Goal: Information Seeking & Learning: Learn about a topic

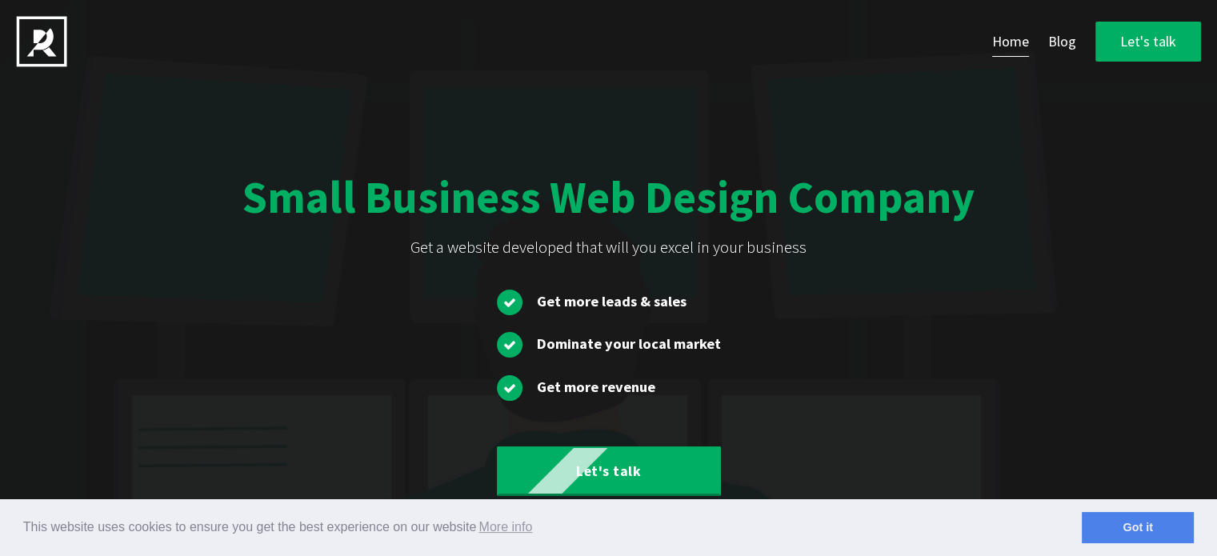
click at [423, 182] on div "Small Business Web Design Company" at bounding box center [608, 197] width 732 height 58
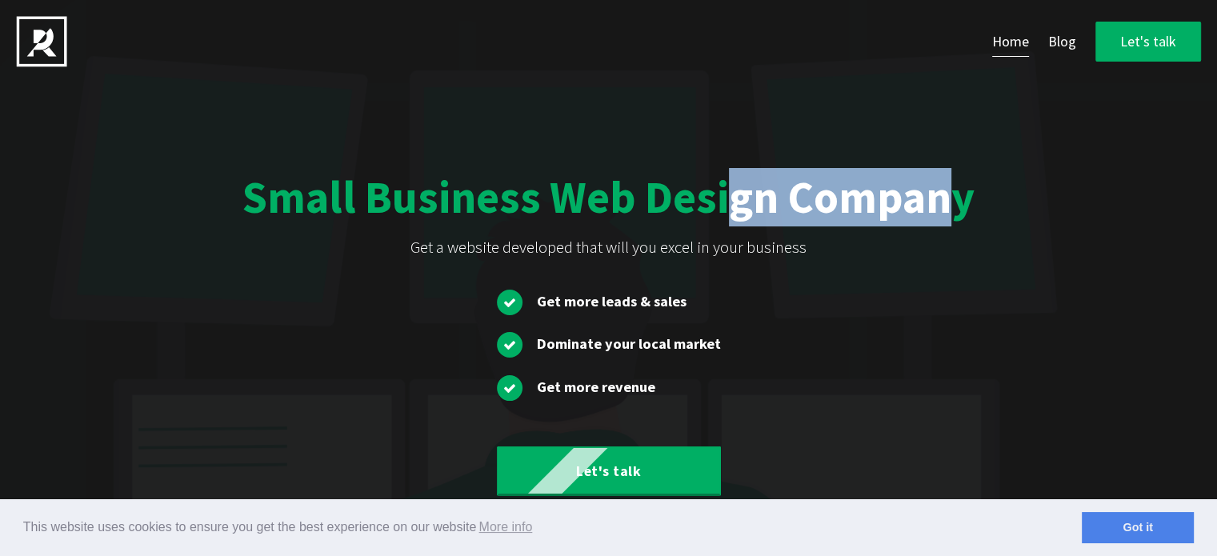
click at [423, 182] on div "Small Business Web Design Company" at bounding box center [608, 197] width 732 height 58
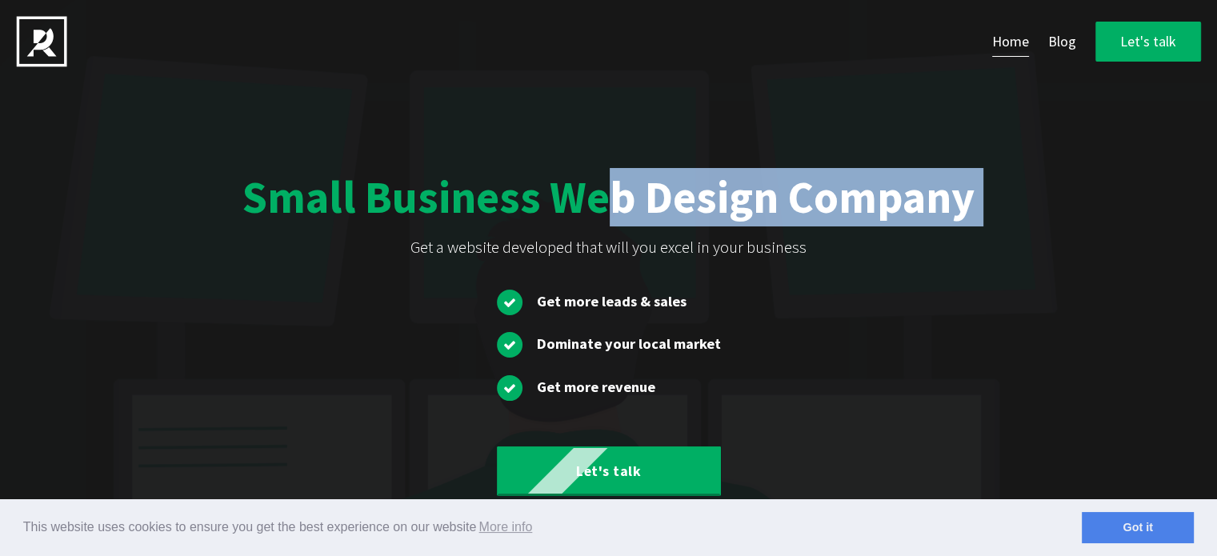
click at [423, 182] on div "Small Business Web Design Company" at bounding box center [608, 197] width 732 height 58
click at [330, 236] on div "Small Business Web Design Company Get a website developed that will you excel i…" at bounding box center [609, 278] width 1128 height 460
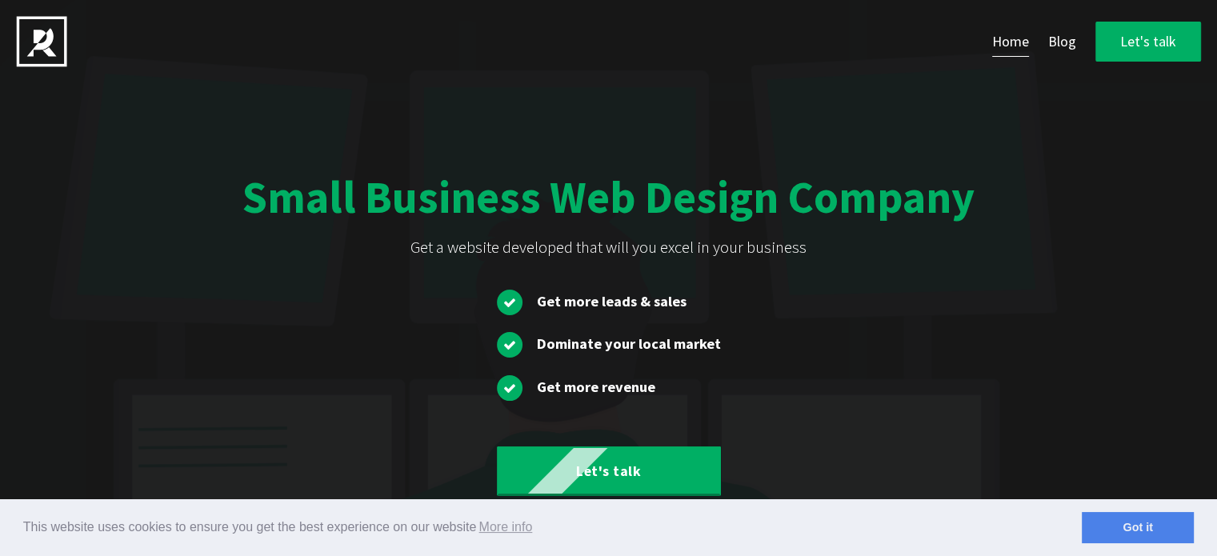
click at [381, 188] on div "Small Business Web Design Company" at bounding box center [608, 197] width 732 height 58
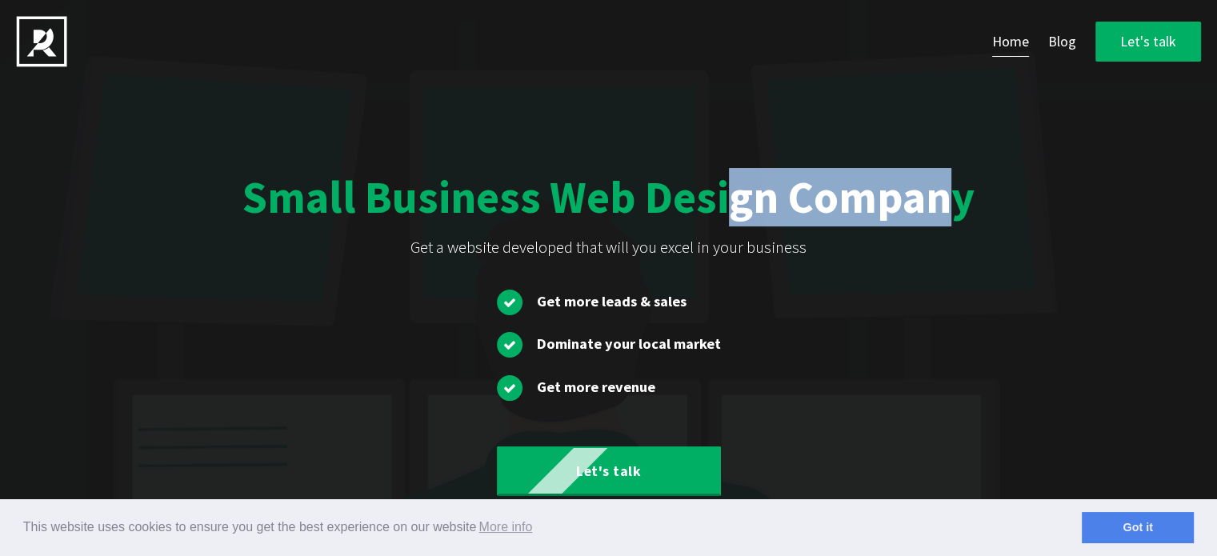
click at [381, 188] on div "Small Business Web Design Company" at bounding box center [608, 197] width 732 height 58
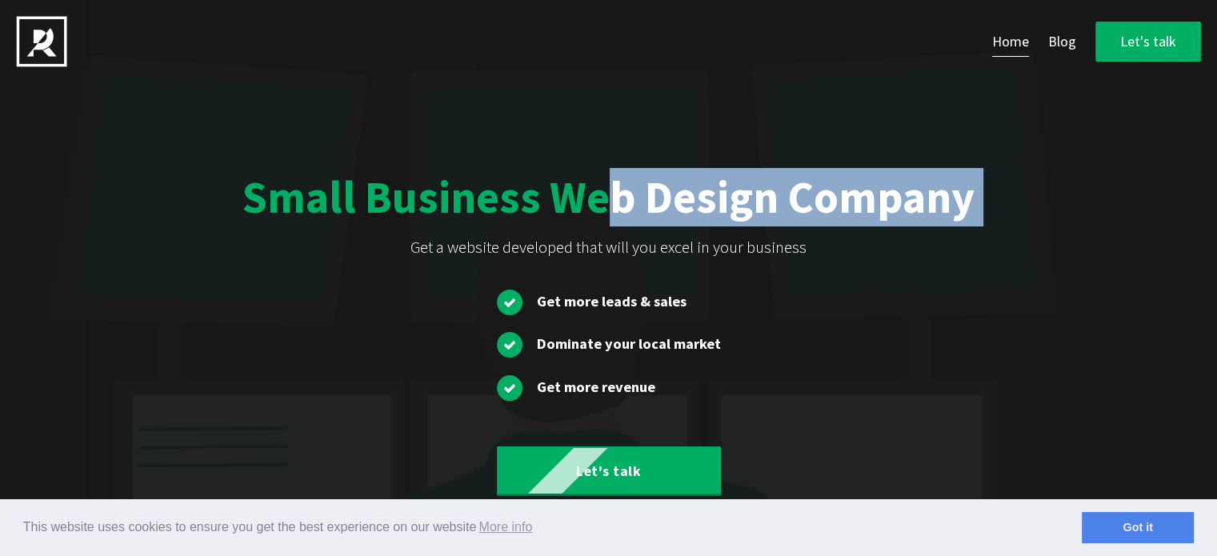
click at [381, 188] on div "Small Business Web Design Company" at bounding box center [608, 197] width 732 height 58
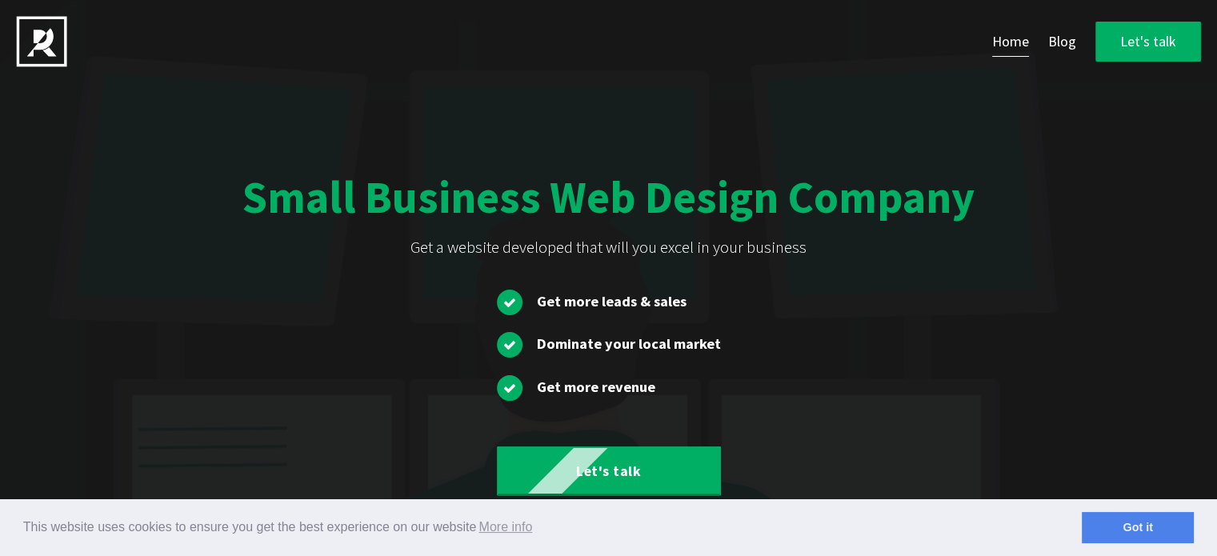
click at [555, 296] on span "Get more leads & sales" at bounding box center [612, 301] width 150 height 18
click at [618, 341] on span "Dominate your local market" at bounding box center [629, 343] width 184 height 18
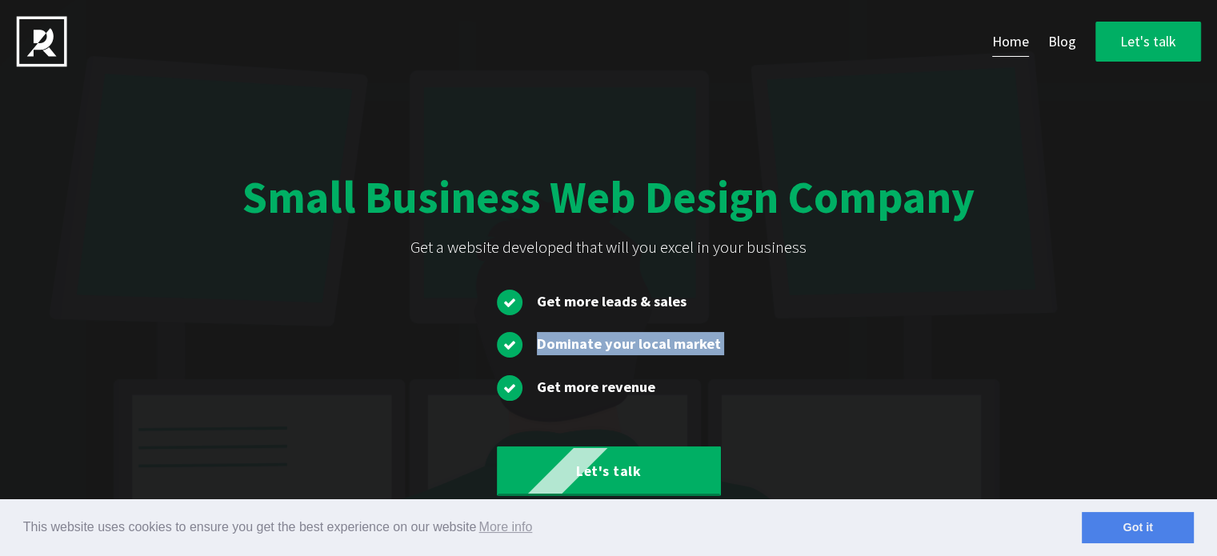
click at [618, 341] on span "Dominate your local market" at bounding box center [629, 343] width 184 height 18
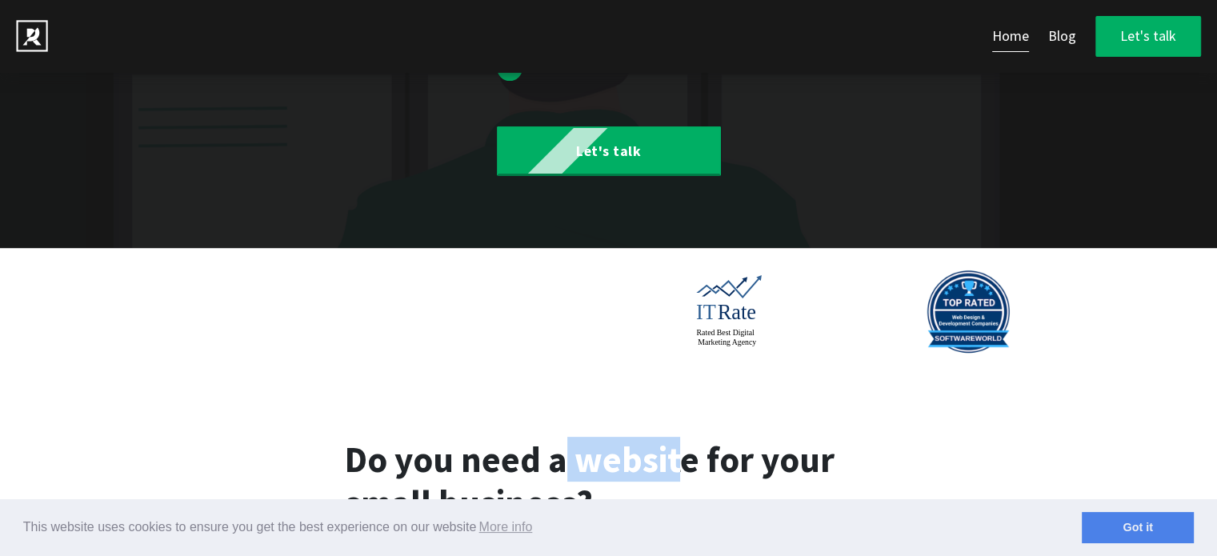
drag, startPoint x: 336, startPoint y: 451, endPoint x: 457, endPoint y: 455, distance: 120.9
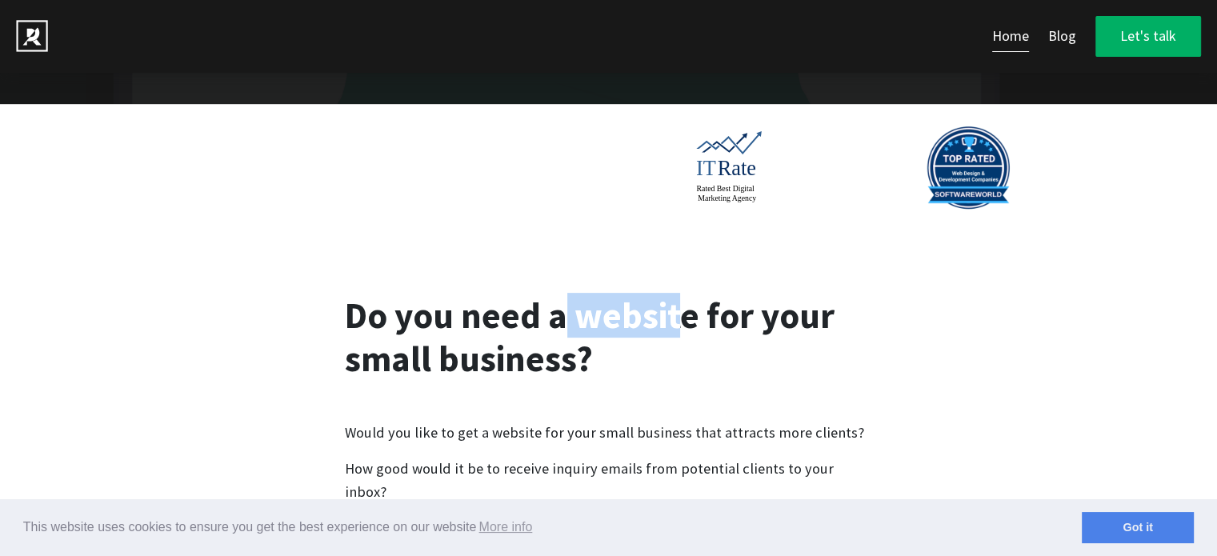
scroll to position [480, 0]
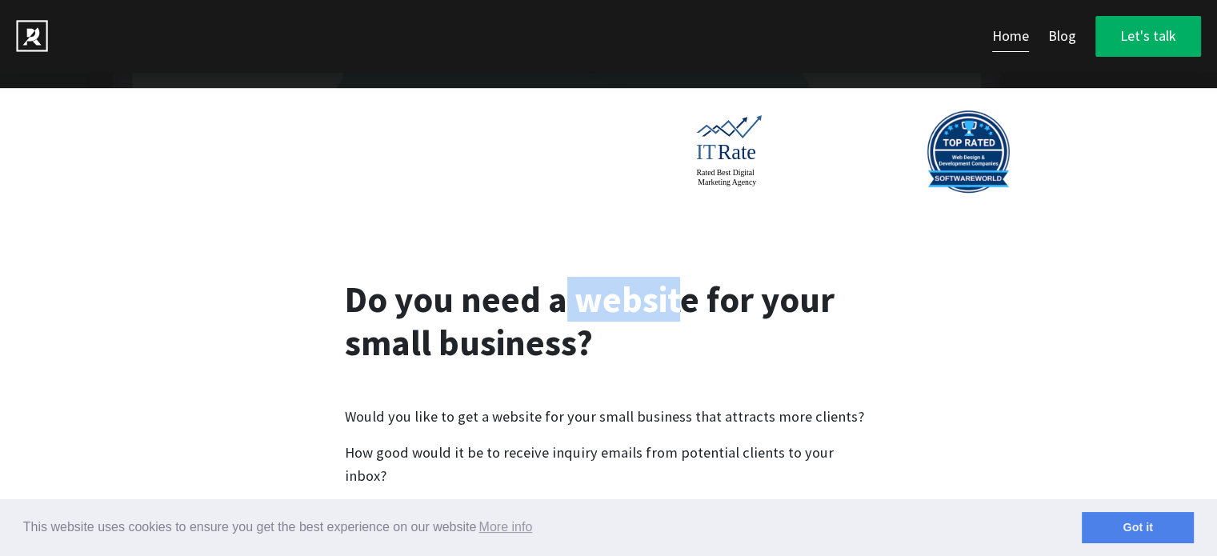
drag, startPoint x: 607, startPoint y: 349, endPoint x: 333, endPoint y: 297, distance: 278.6
click at [333, 297] on div "Do you need a website for your small business? Would you like to get a website …" at bounding box center [609, 413] width 560 height 270
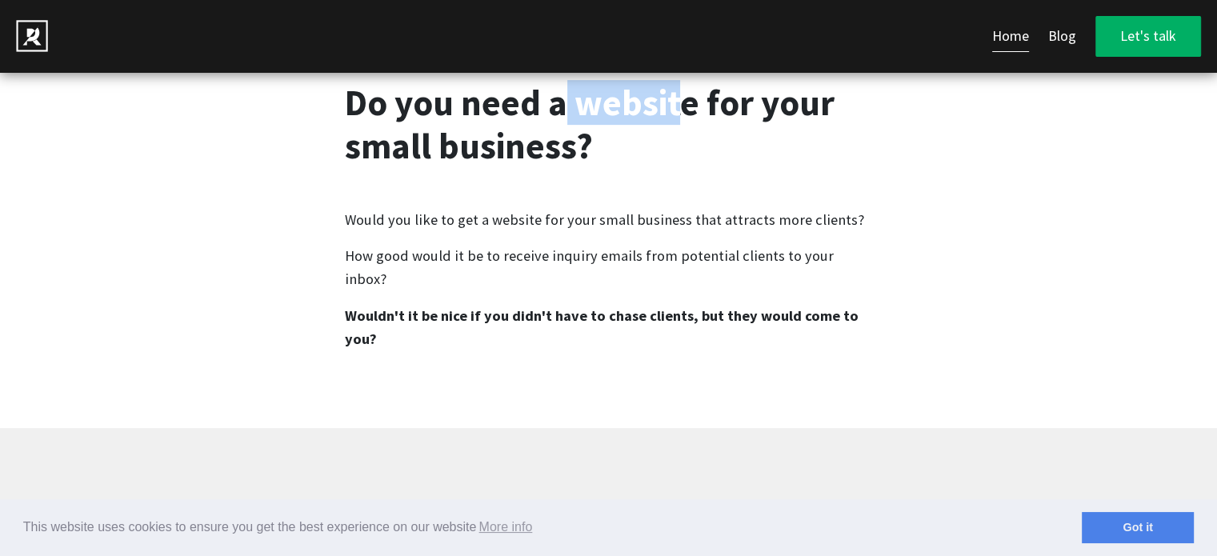
scroll to position [880, 0]
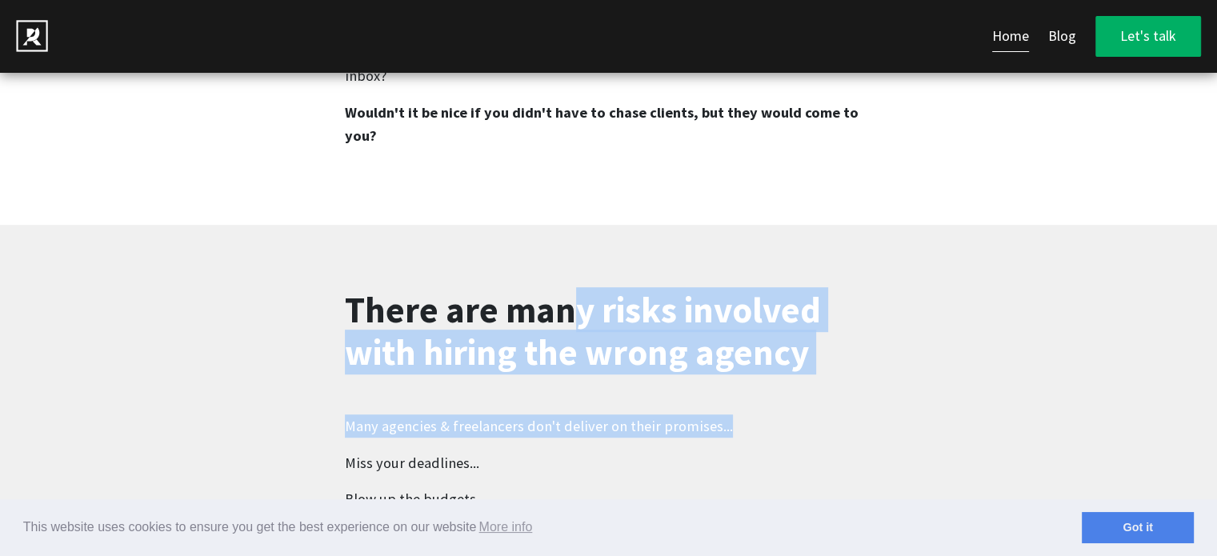
drag, startPoint x: 342, startPoint y: 281, endPoint x: 867, endPoint y: 374, distance: 533.1
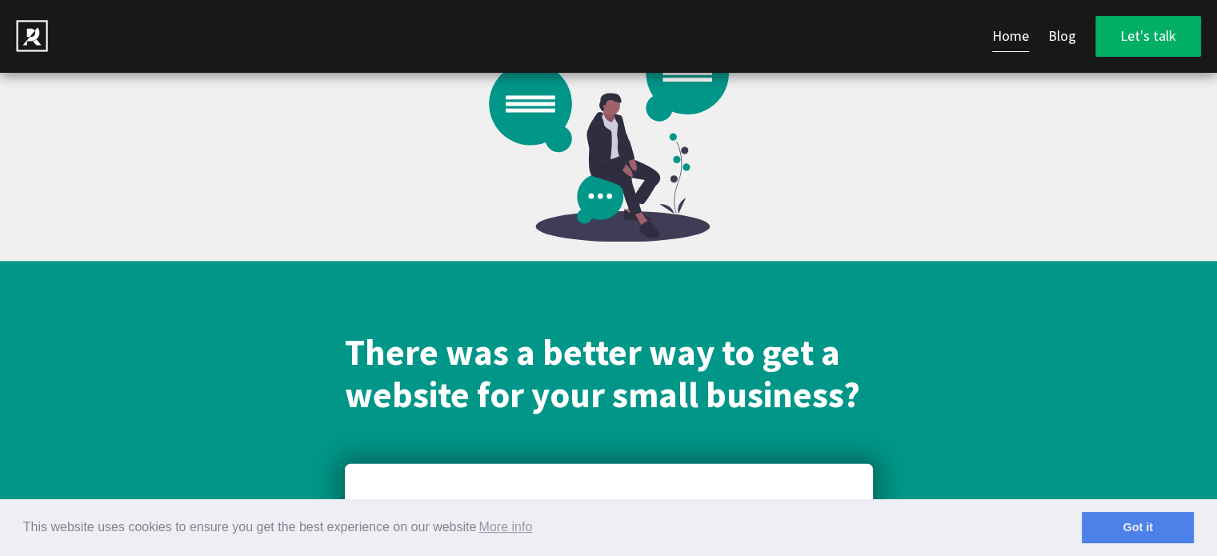
scroll to position [2081, 0]
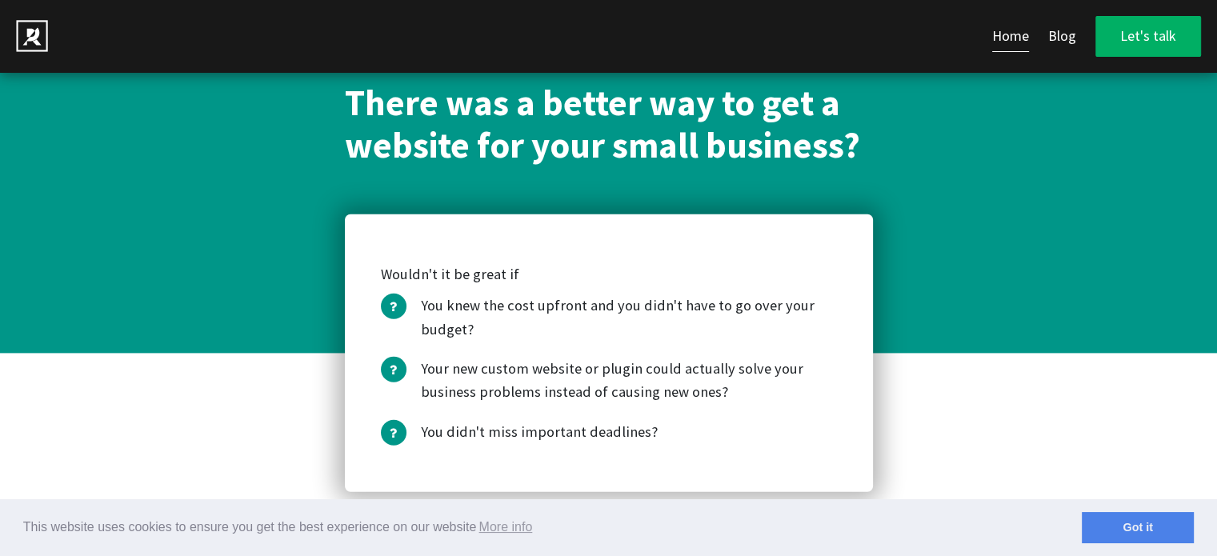
click at [539, 307] on ul "You knew the cost upfront and you didn't have to go over your budget? Your new …" at bounding box center [609, 369] width 456 height 150
click at [536, 356] on li "Your new custom website or plugin could actually solve your business problems i…" at bounding box center [609, 379] width 456 height 47
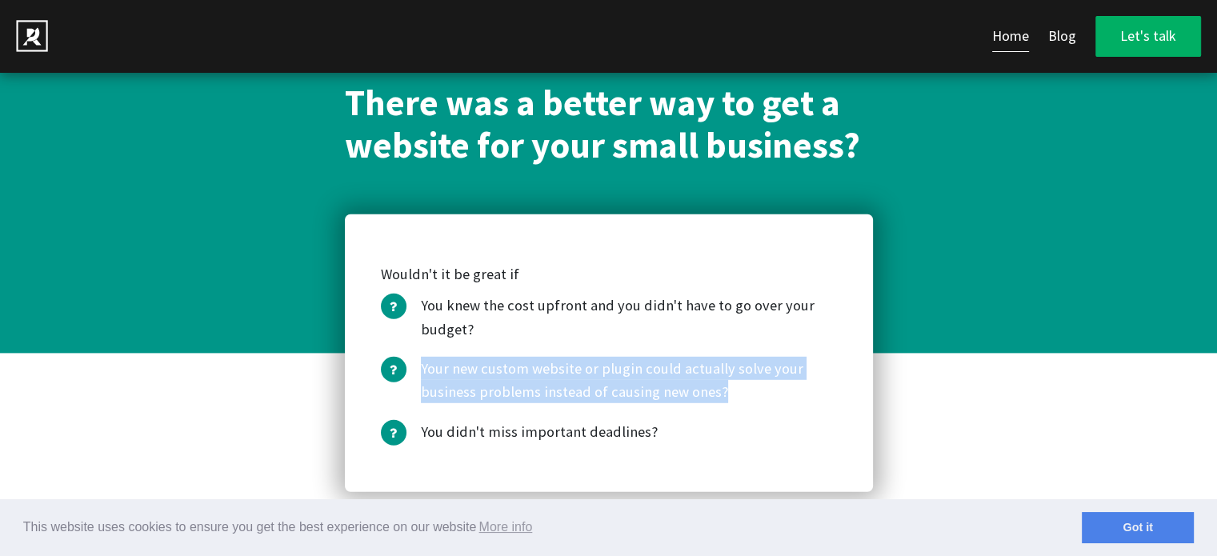
click at [536, 356] on li "Your new custom website or plugin could actually solve your business problems i…" at bounding box center [609, 379] width 456 height 47
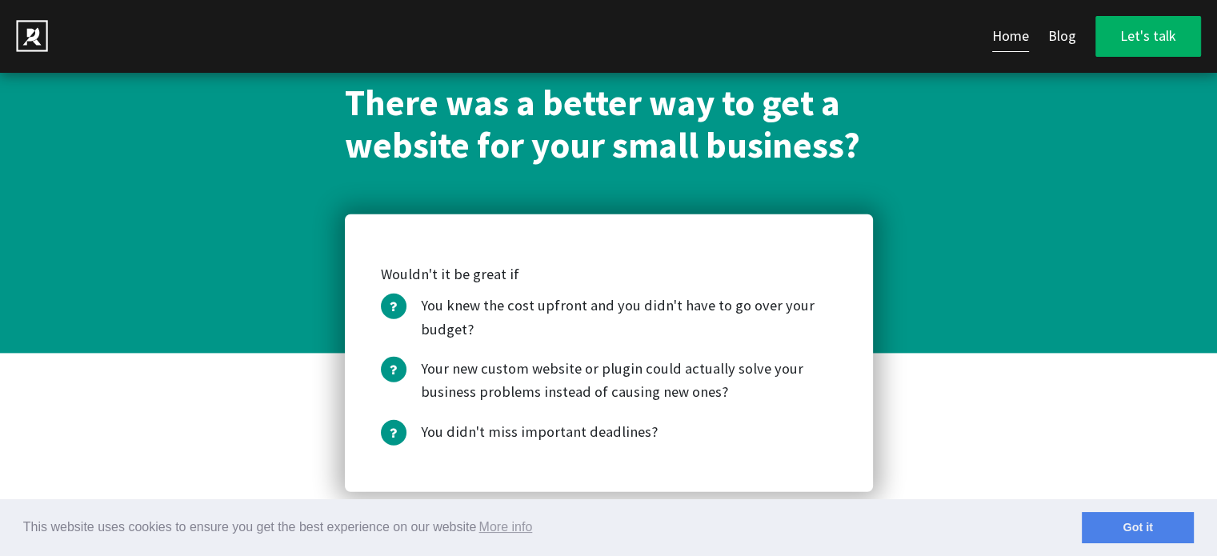
click at [500, 86] on h2 "There was a better way to get a website for your small business?" at bounding box center [609, 125] width 528 height 86
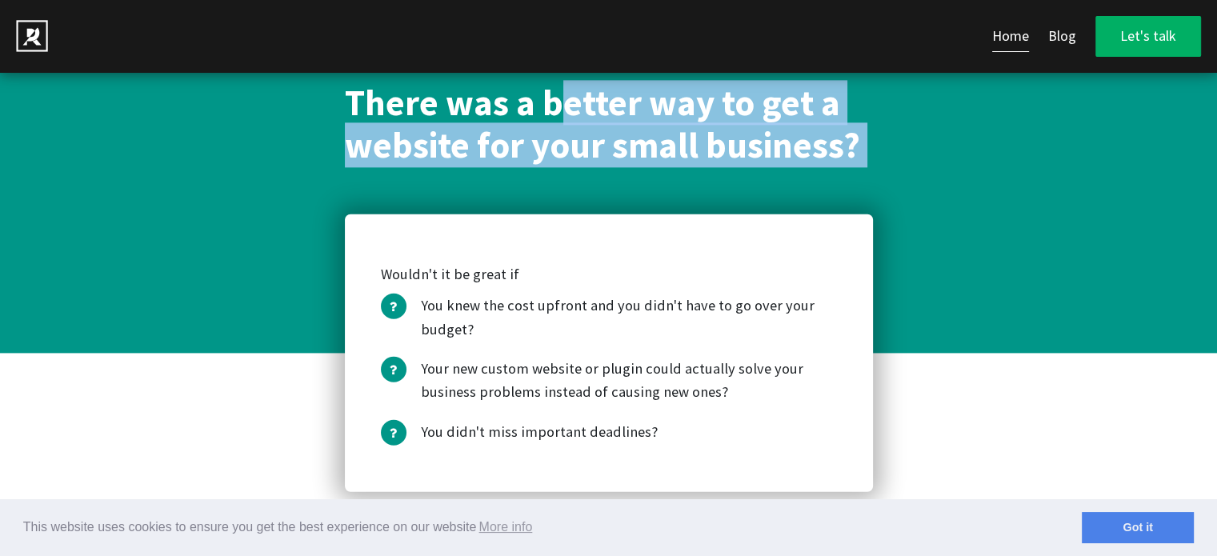
click at [500, 86] on h2 "There was a better way to get a website for your small business?" at bounding box center [609, 125] width 528 height 86
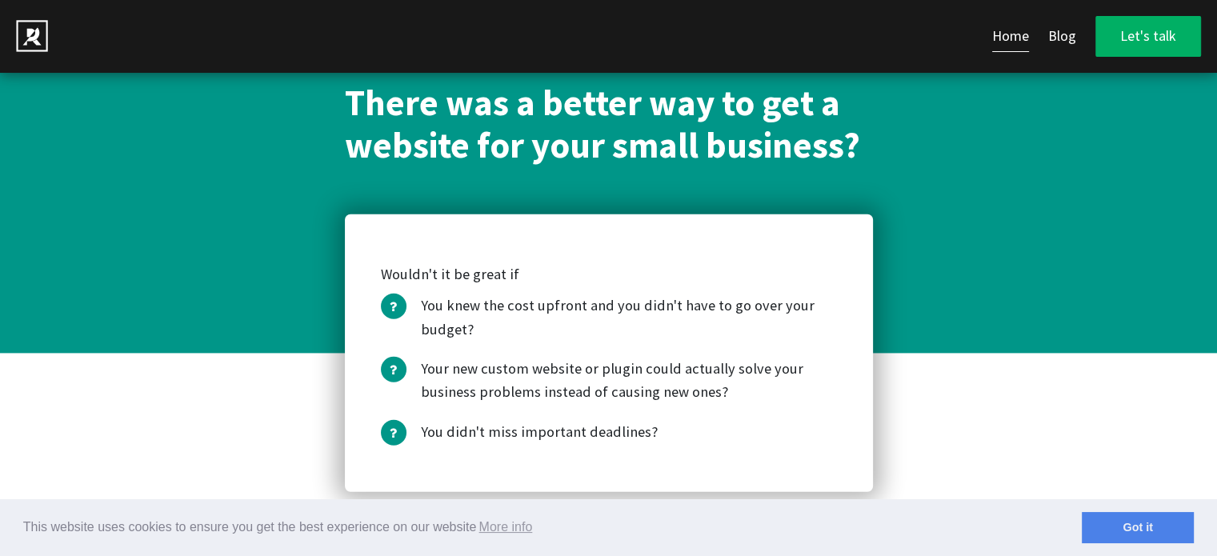
click at [463, 294] on li "You knew the cost upfront and you didn't have to go over your budget?" at bounding box center [609, 317] width 456 height 47
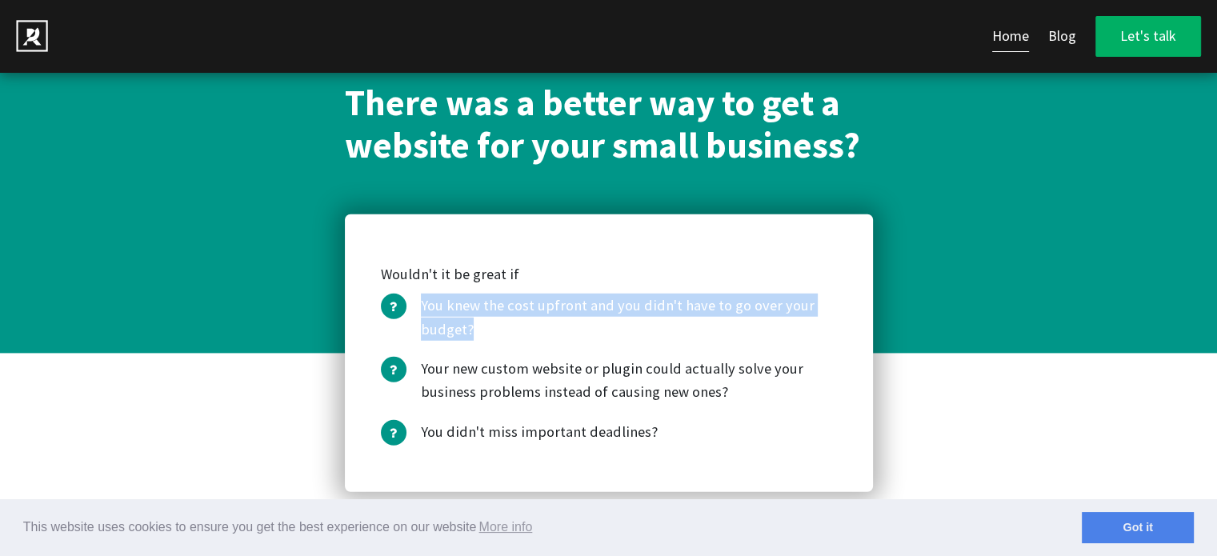
click at [463, 294] on li "You knew the cost upfront and you didn't have to go over your budget?" at bounding box center [609, 317] width 456 height 47
click at [471, 106] on h2 "There was a better way to get a website for your small business?" at bounding box center [609, 125] width 528 height 86
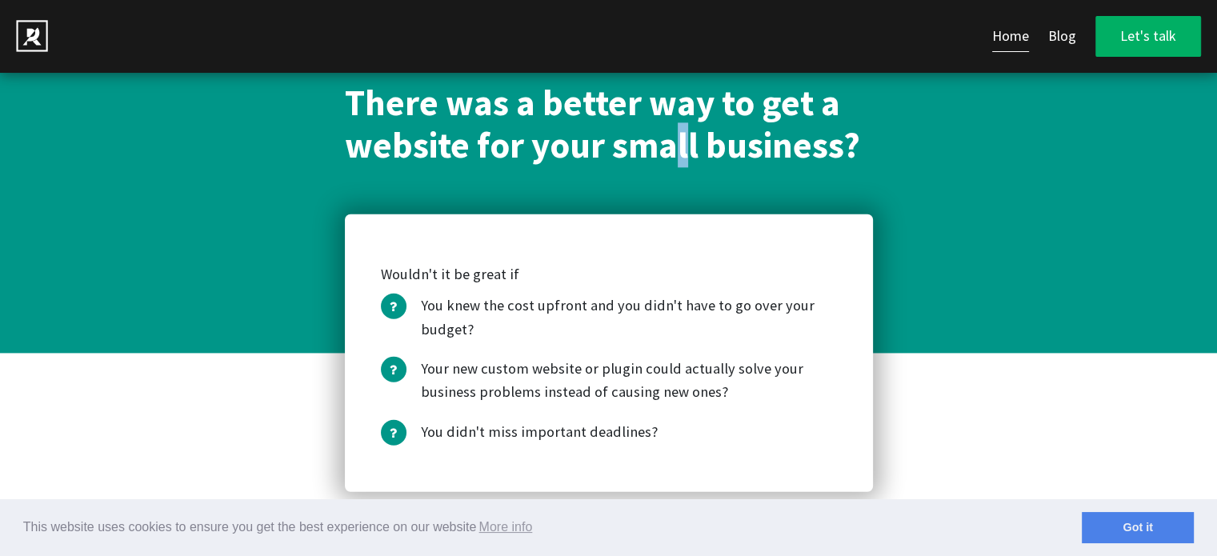
click at [471, 106] on h2 "There was a better way to get a website for your small business?" at bounding box center [609, 125] width 528 height 86
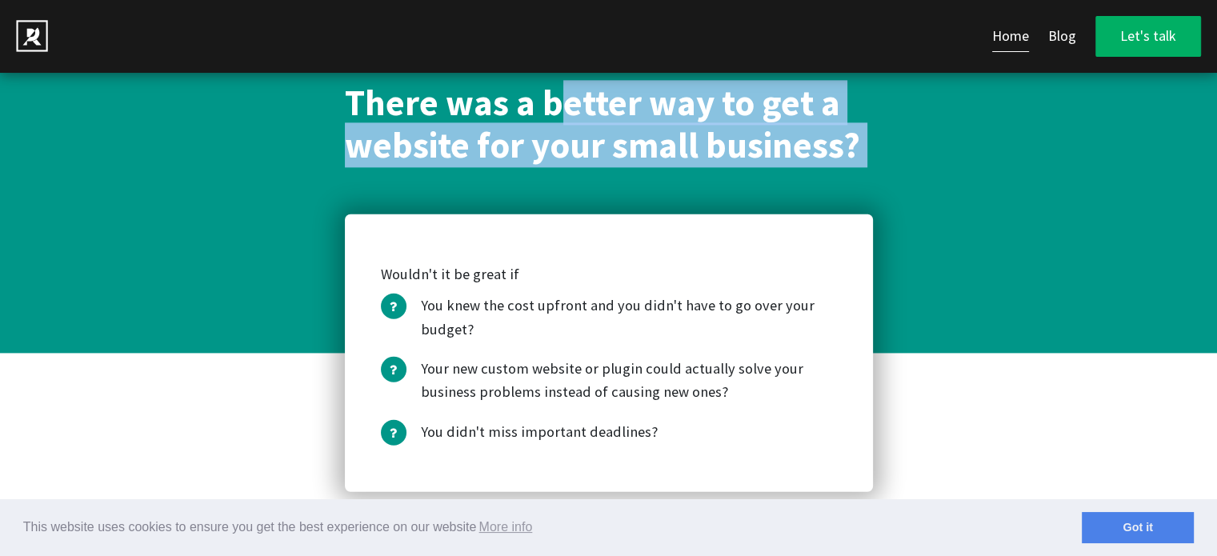
click at [471, 106] on h2 "There was a better way to get a website for your small business?" at bounding box center [609, 125] width 528 height 86
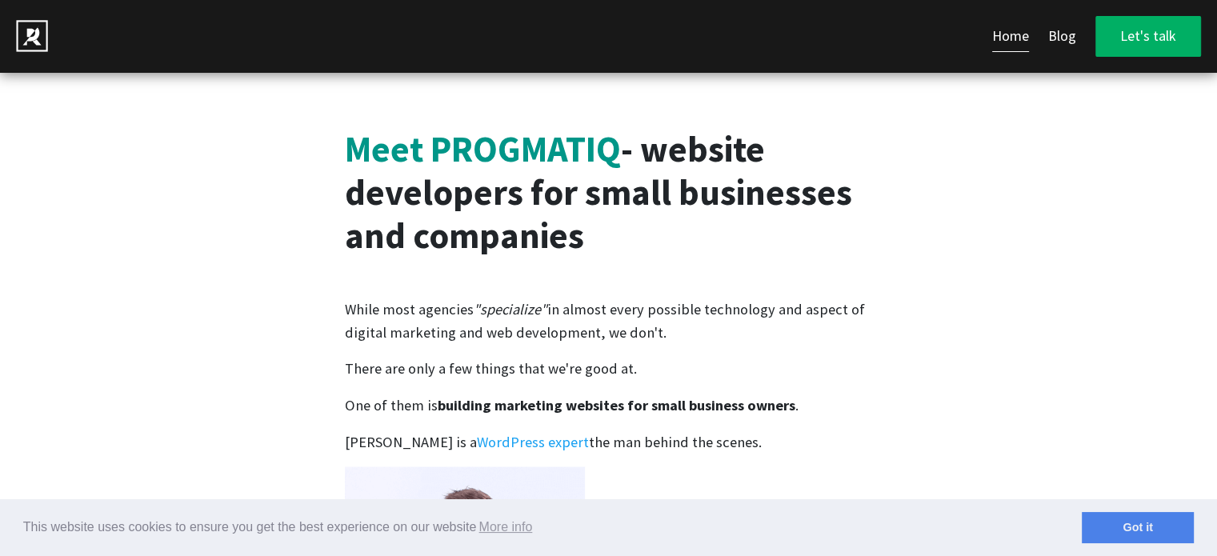
scroll to position [2641, 0]
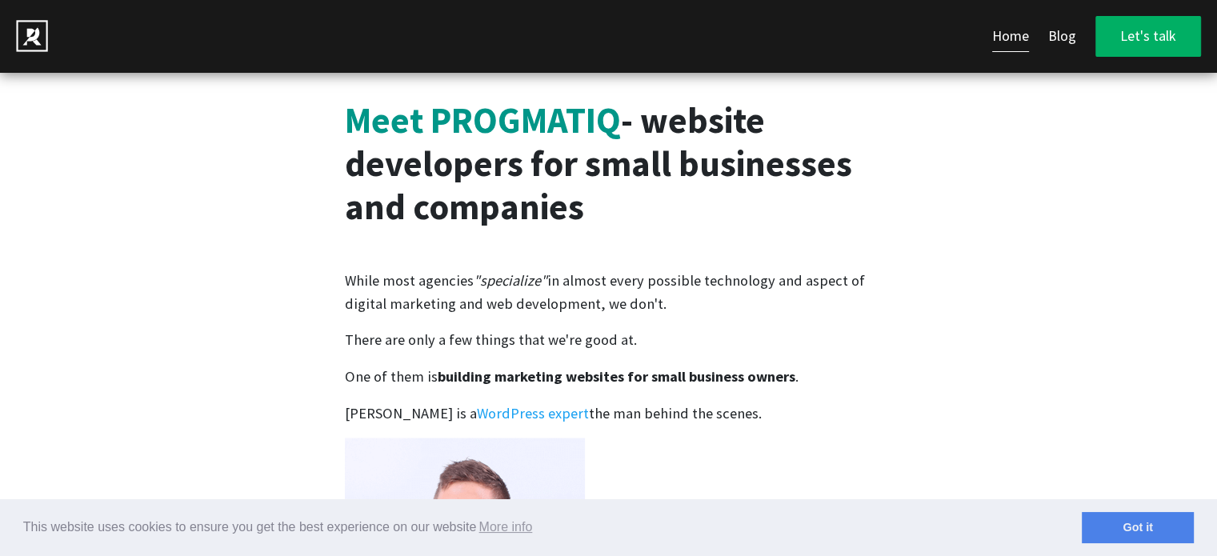
click at [465, 143] on h2 "Meet PROGMATIQ - website developers for small businesses and companies" at bounding box center [609, 163] width 528 height 129
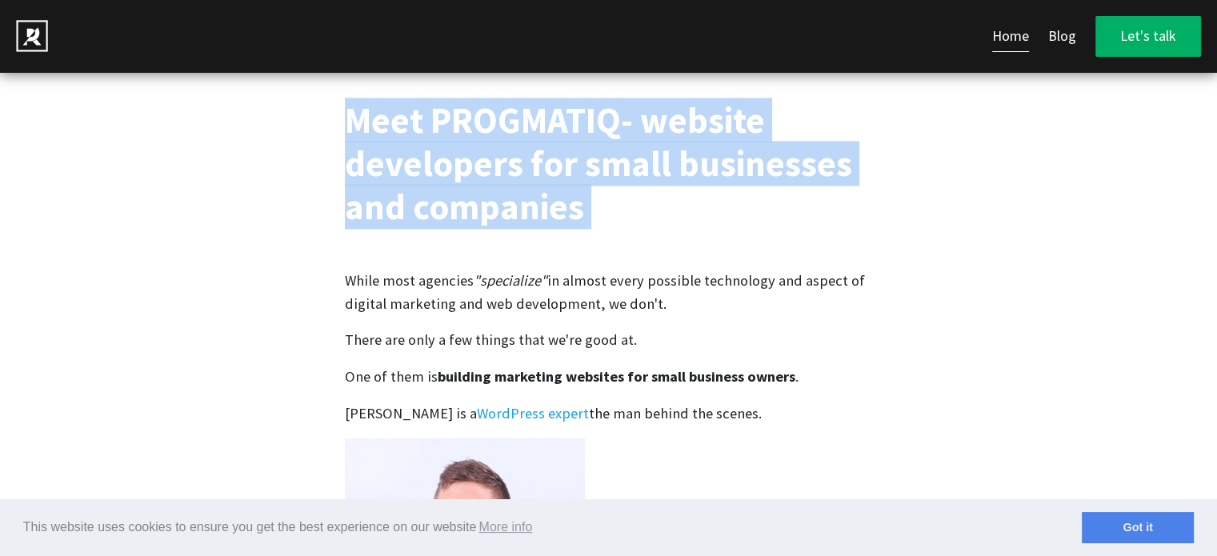
click at [465, 143] on h2 "Meet PROGMATIQ - website developers for small businesses and companies" at bounding box center [609, 163] width 528 height 129
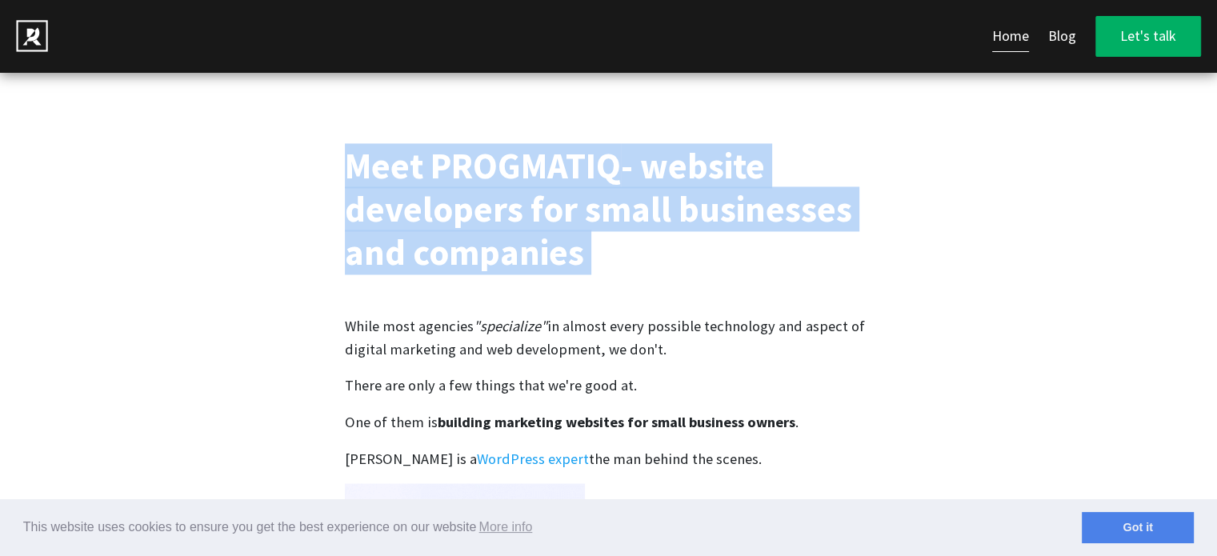
scroll to position [2561, 0]
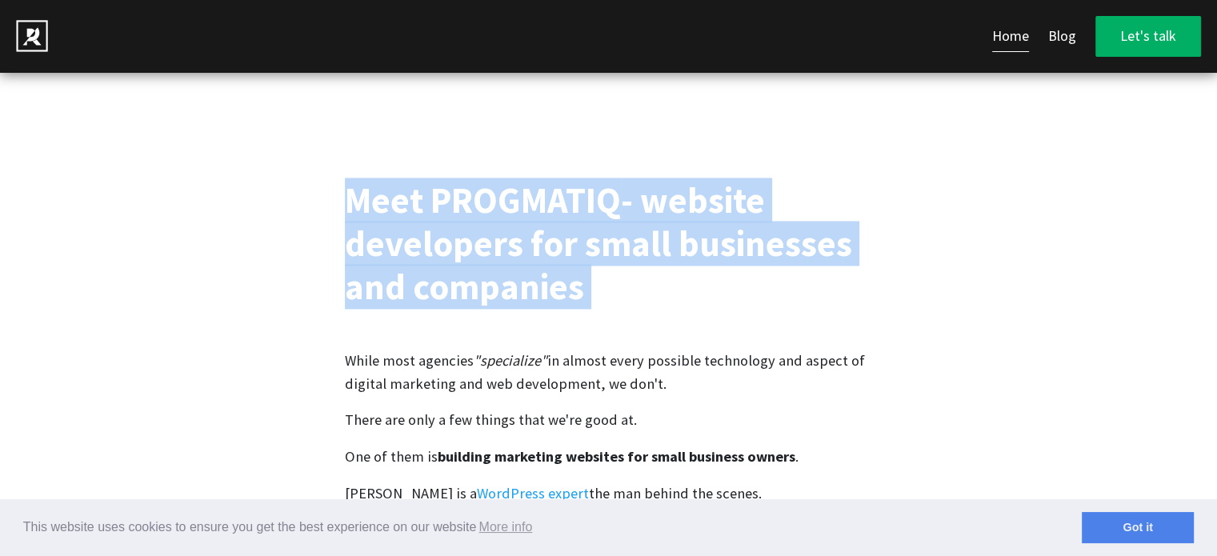
click at [455, 252] on h2 "Meet PROGMATIQ - website developers for small businesses and companies" at bounding box center [609, 243] width 528 height 129
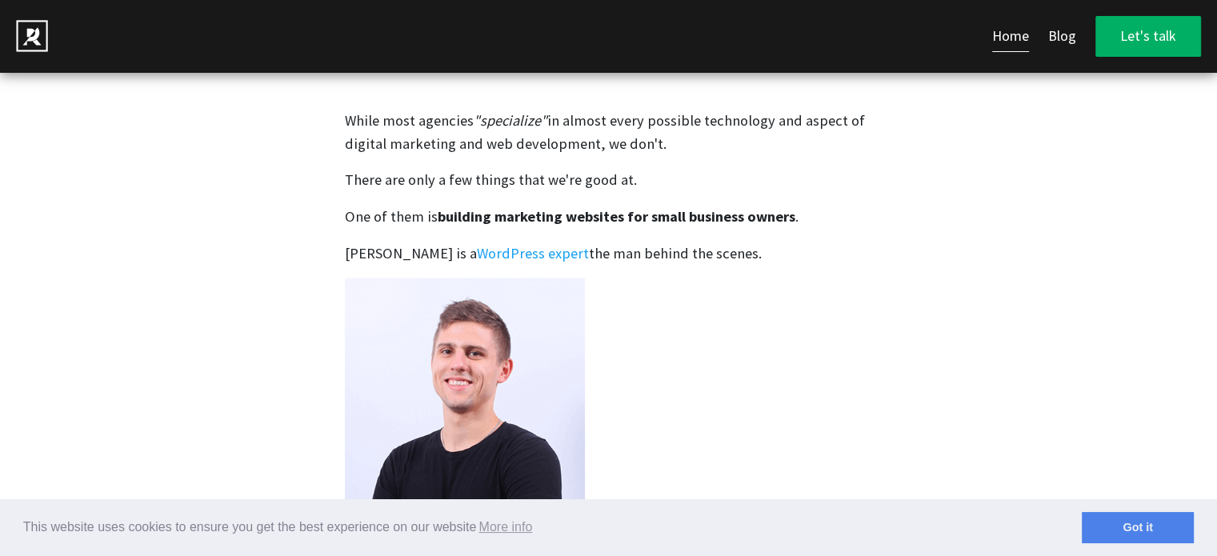
scroll to position [2881, 0]
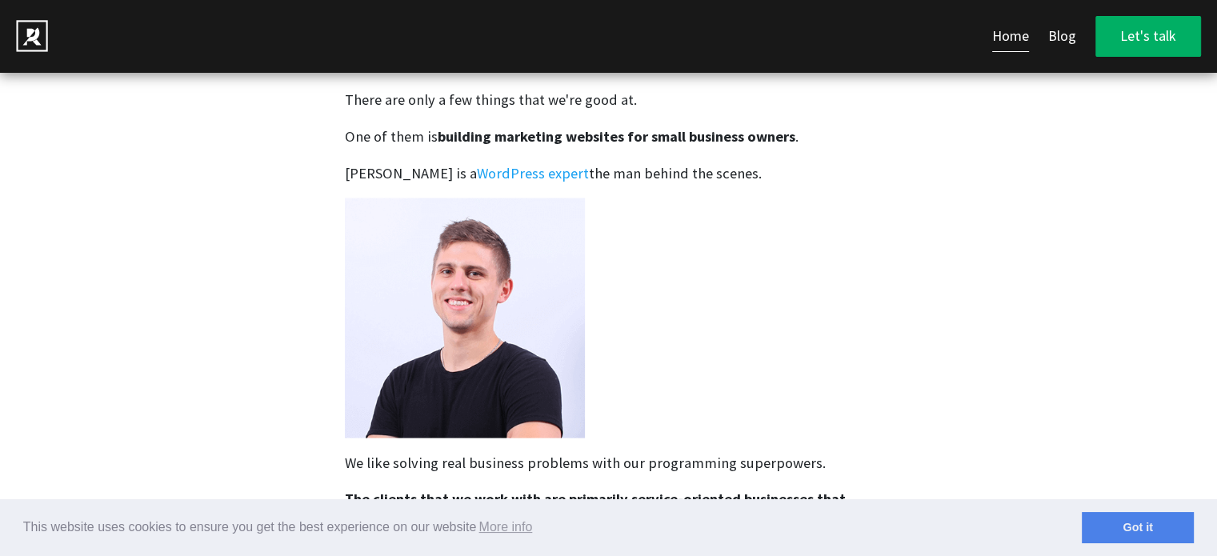
click at [451, 239] on img at bounding box center [465, 318] width 240 height 240
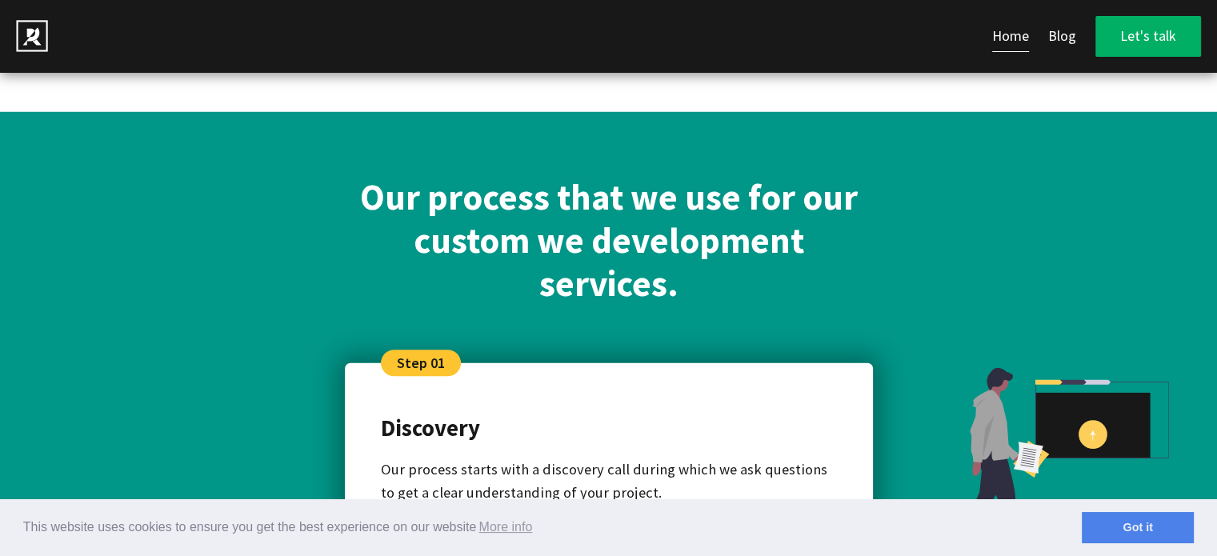
scroll to position [4561, 0]
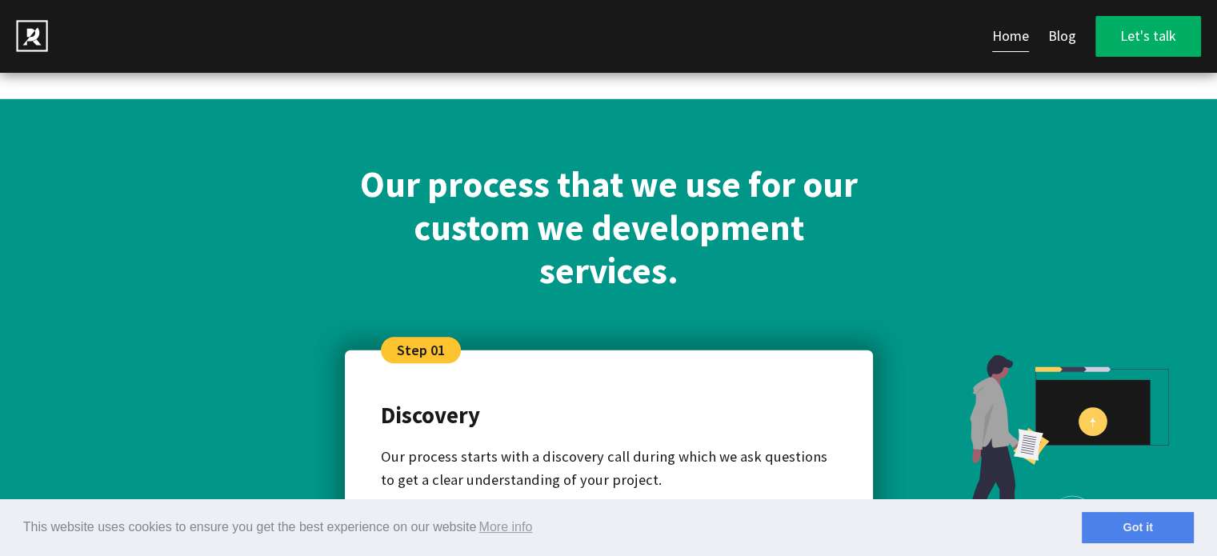
click at [498, 163] on h2 "Our process that we use for our custom we development services." at bounding box center [609, 227] width 528 height 129
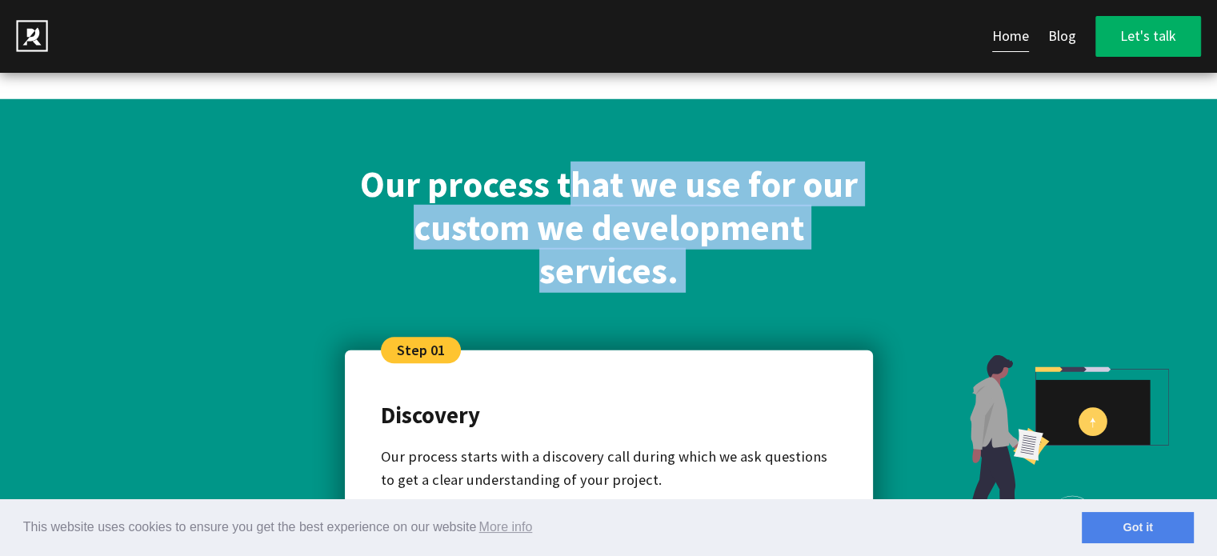
click at [498, 163] on h2 "Our process that we use for our custom we development services." at bounding box center [609, 227] width 528 height 129
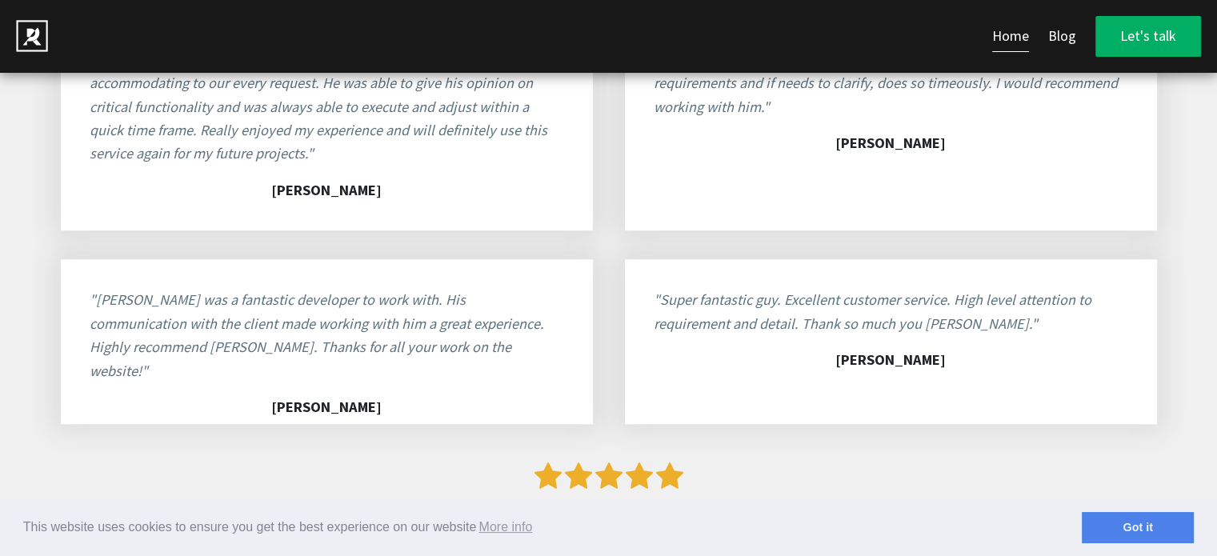
scroll to position [7602, 0]
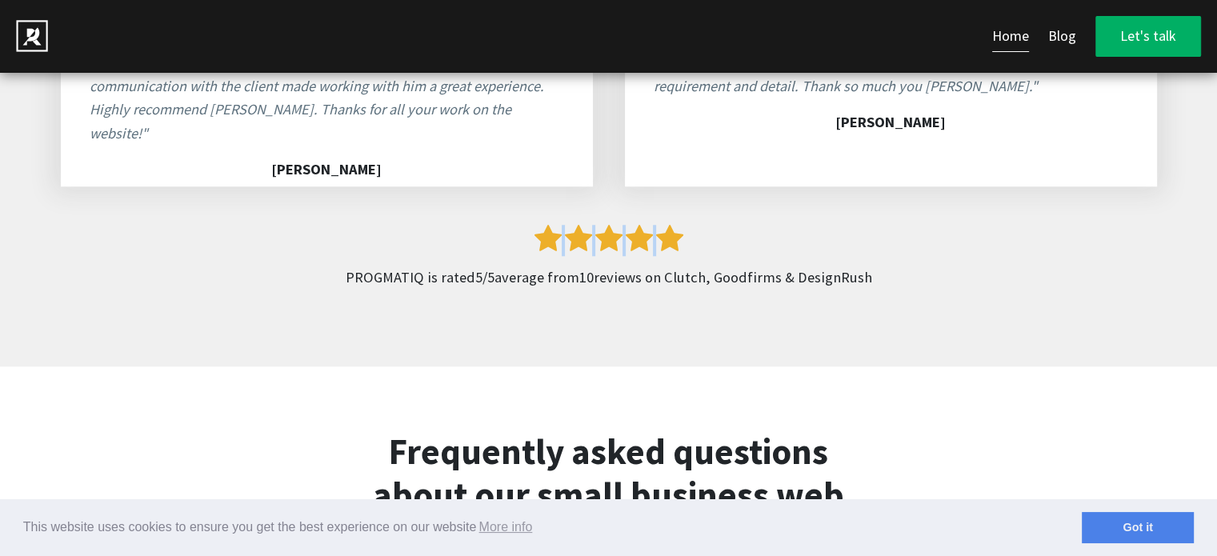
drag, startPoint x: 515, startPoint y: 161, endPoint x: 726, endPoint y: 164, distance: 210.5
click at [726, 225] on div at bounding box center [609, 240] width 1064 height 31
click at [963, 225] on div at bounding box center [609, 240] width 1064 height 31
drag, startPoint x: 922, startPoint y: 202, endPoint x: 342, endPoint y: 219, distance: 579.6
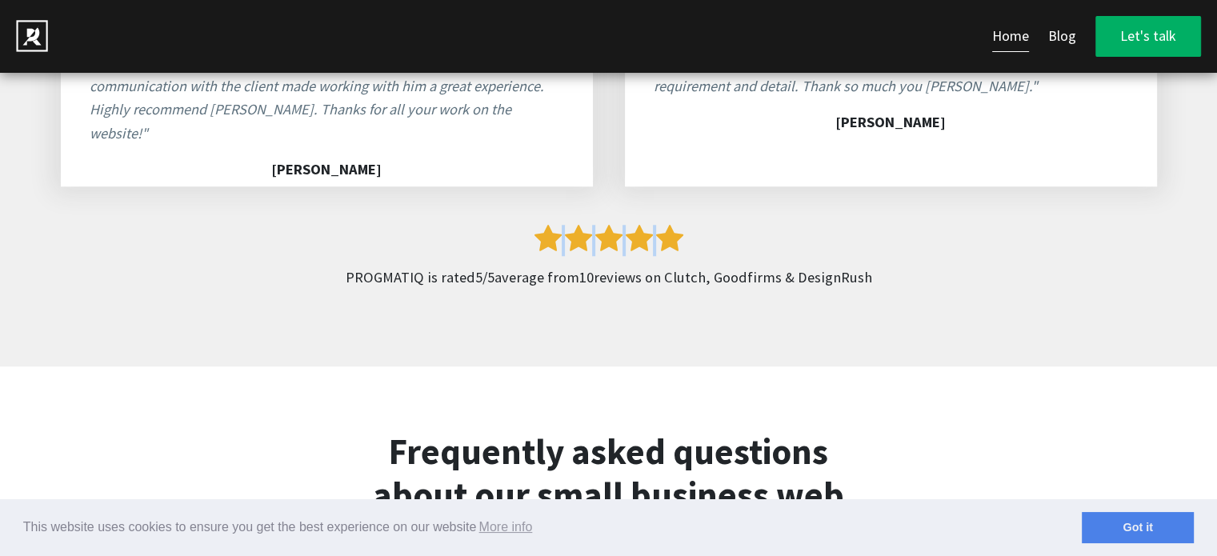
drag, startPoint x: 338, startPoint y: 211, endPoint x: 895, endPoint y: 202, distance: 557.8
click at [895, 266] on p "PROGMATIQ is rated 5 / 5 average from 10 reviews on Clutch, Goodfirms & DesignR…" at bounding box center [609, 277] width 1064 height 23
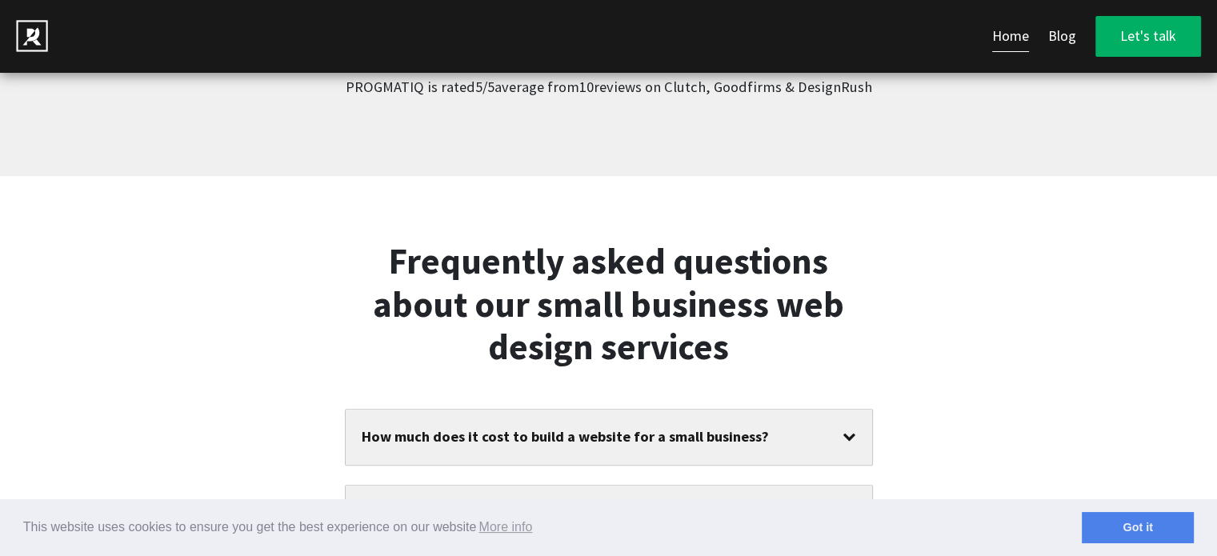
scroll to position [7842, 0]
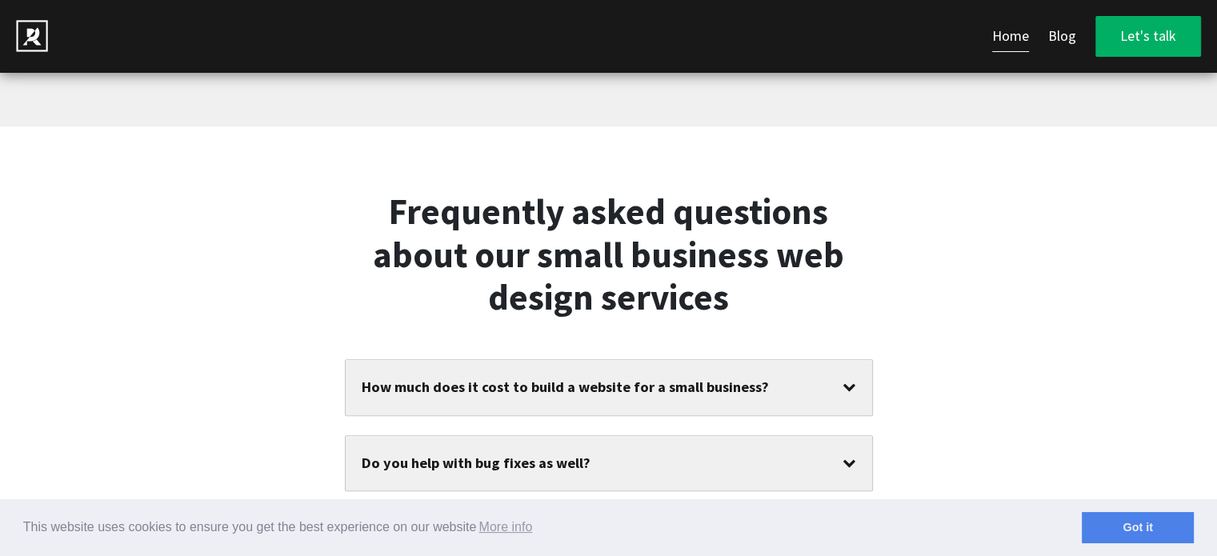
drag, startPoint x: 379, startPoint y: 120, endPoint x: 767, endPoint y: 237, distance: 404.5
click at [767, 237] on h2 "Frequently asked questions about our small business web design services" at bounding box center [609, 254] width 528 height 129
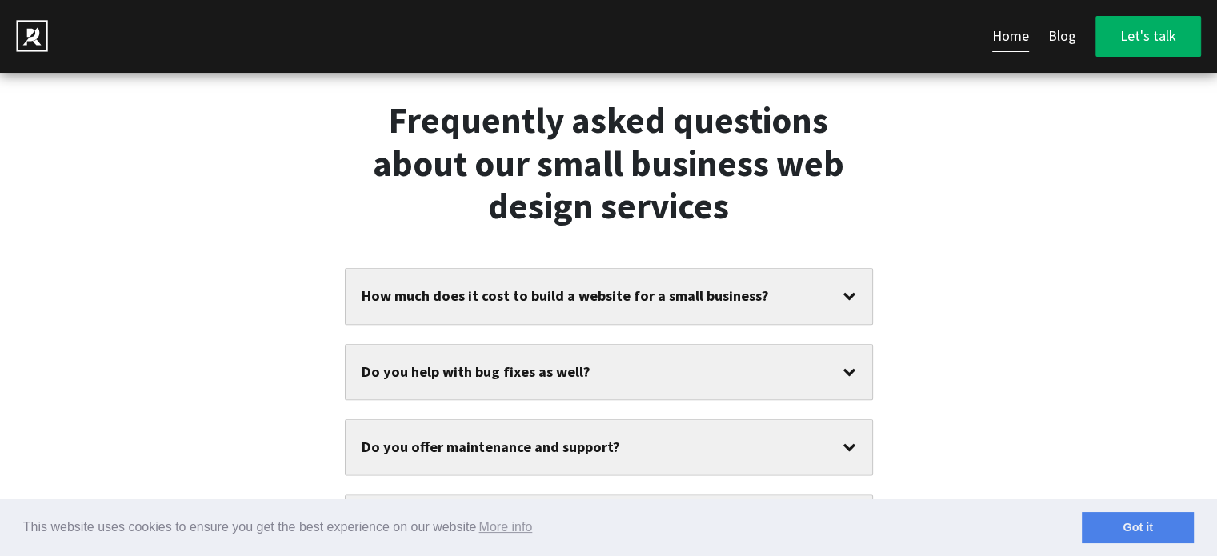
scroll to position [8082, 0]
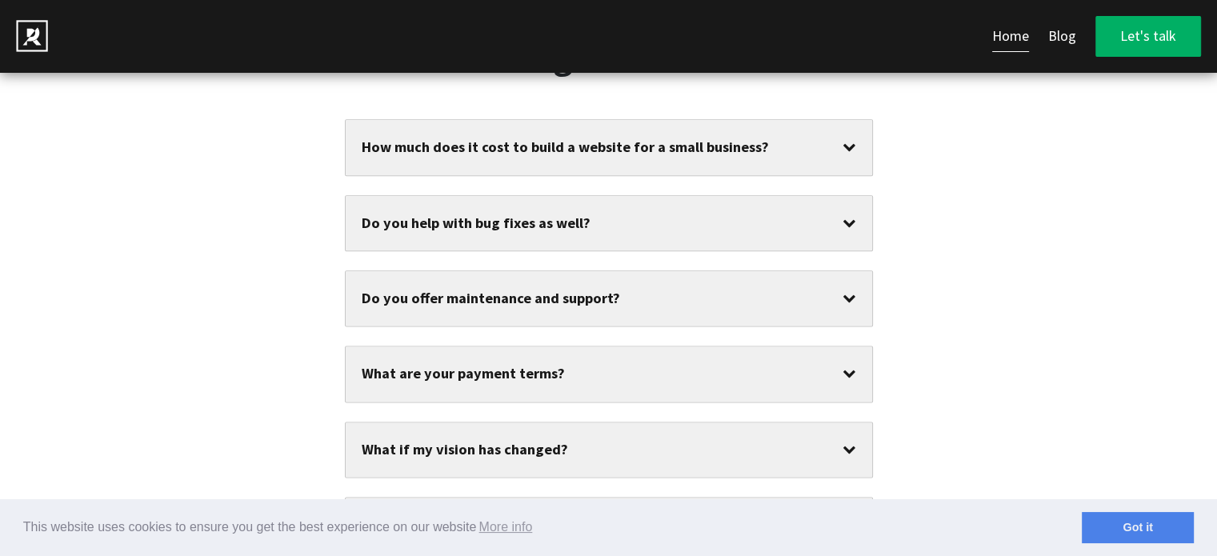
click at [775, 196] on div "Do you help with bug fixes as well?" at bounding box center [609, 223] width 527 height 54
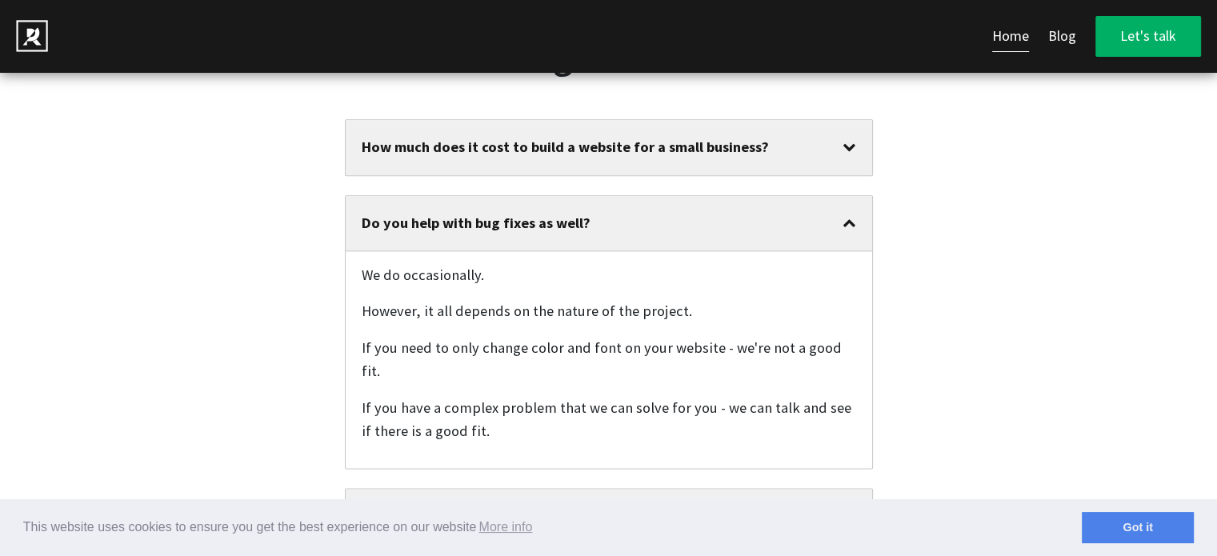
click at [775, 196] on div "Do you help with bug fixes as well?" at bounding box center [609, 223] width 527 height 54
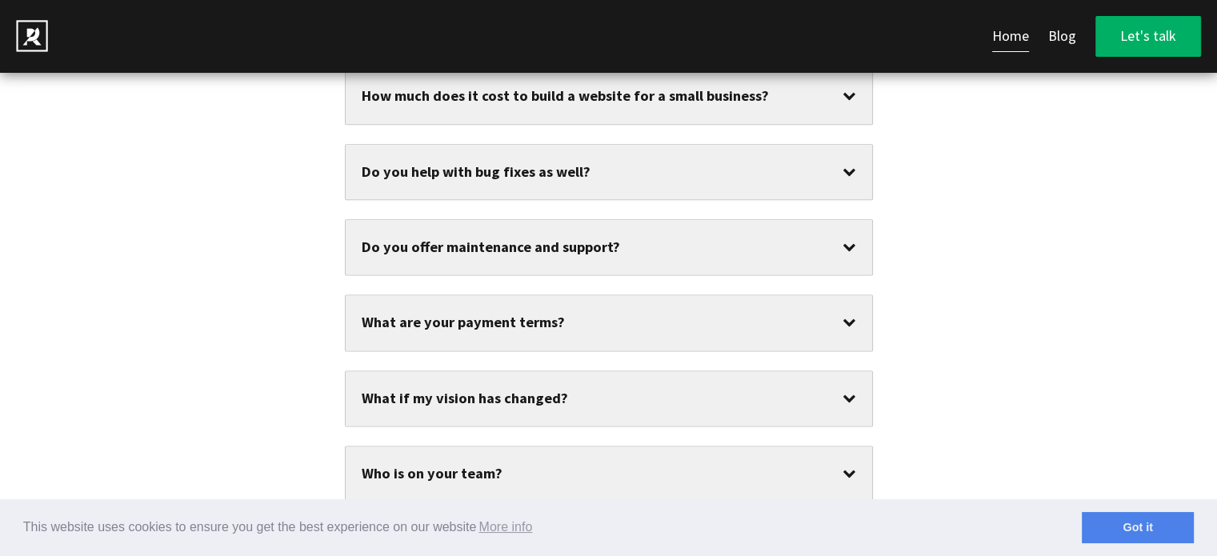
scroll to position [8162, 0]
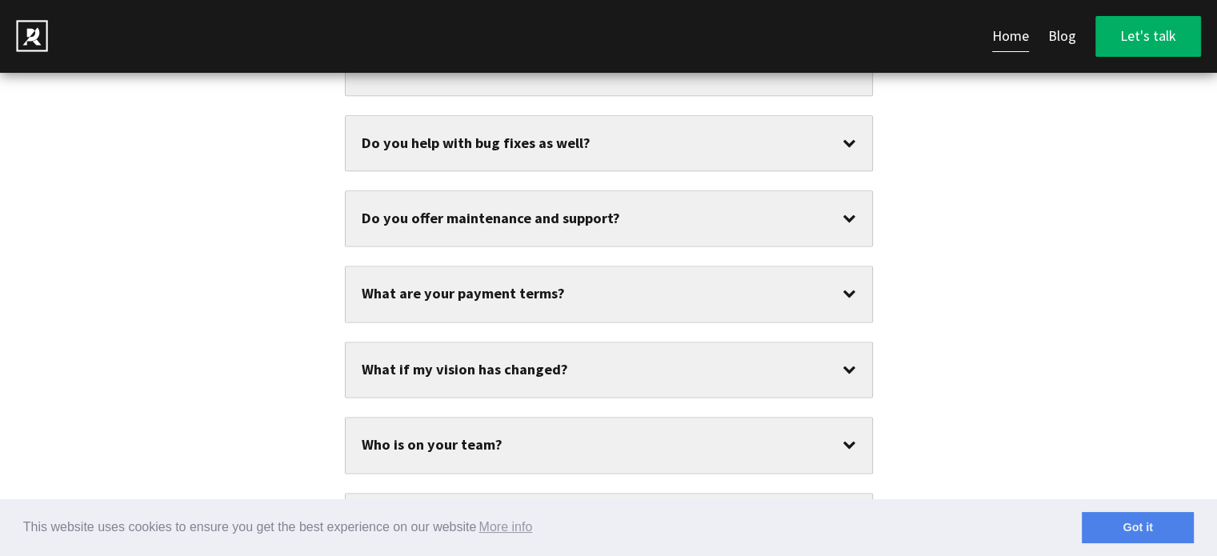
click at [706, 191] on div "Do you offer maintenance and support?" at bounding box center [609, 218] width 527 height 54
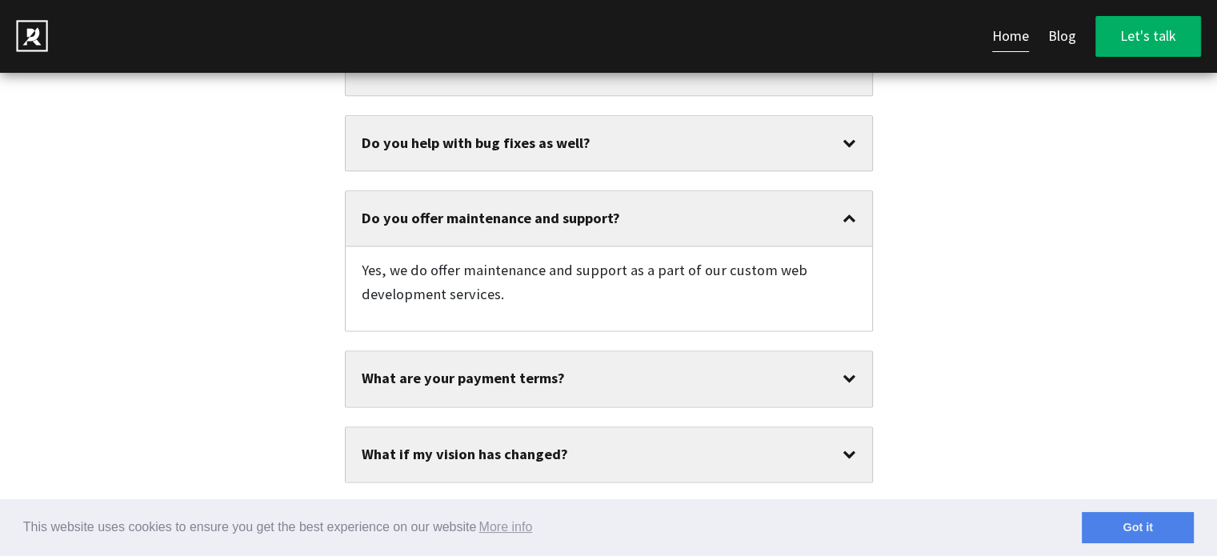
click at [706, 191] on div "Do you offer maintenance and support?" at bounding box center [609, 218] width 527 height 54
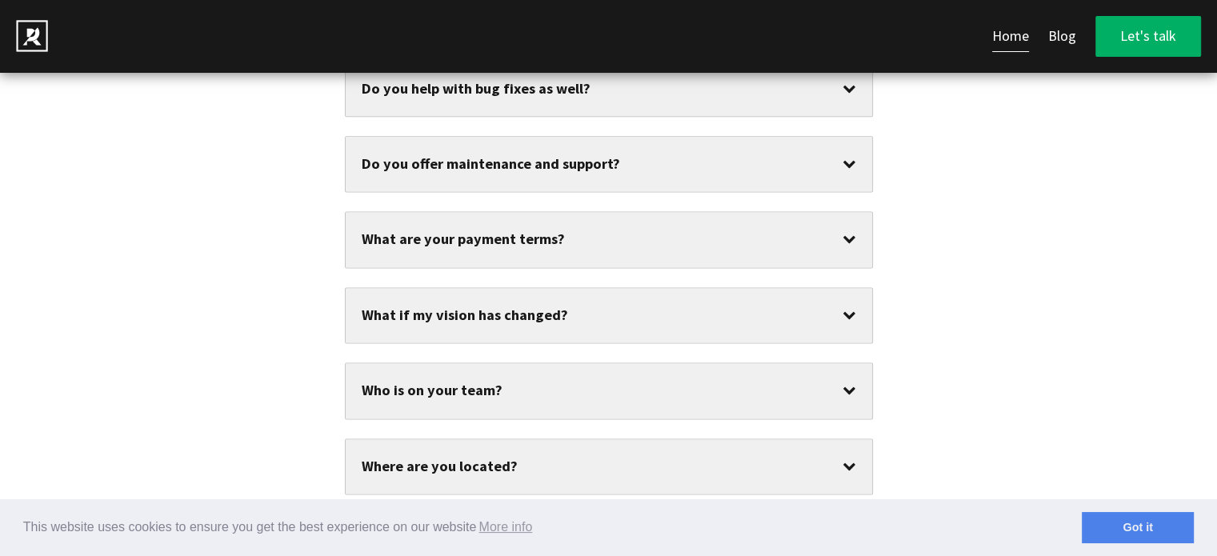
scroll to position [8242, 0]
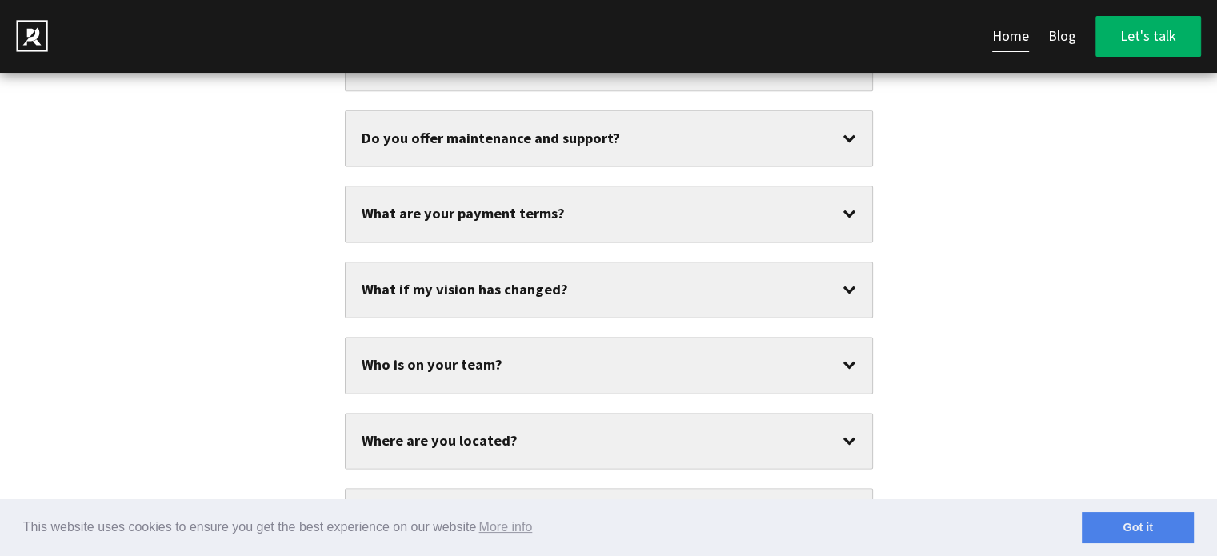
click at [672, 186] on div "What are your payment terms?" at bounding box center [609, 213] width 527 height 54
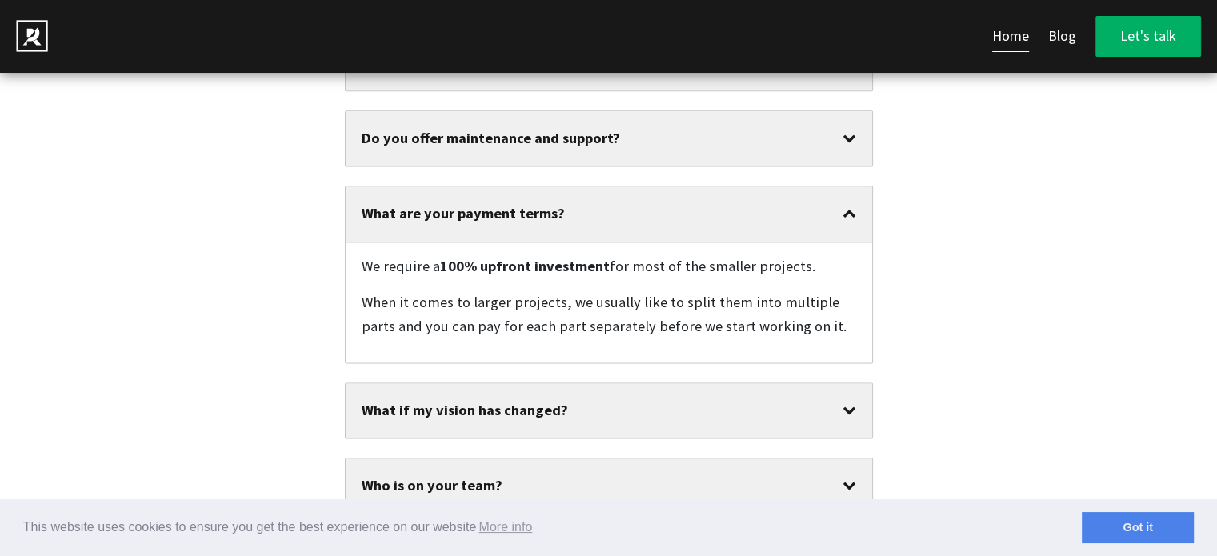
click at [672, 186] on div "What are your payment terms?" at bounding box center [609, 213] width 527 height 54
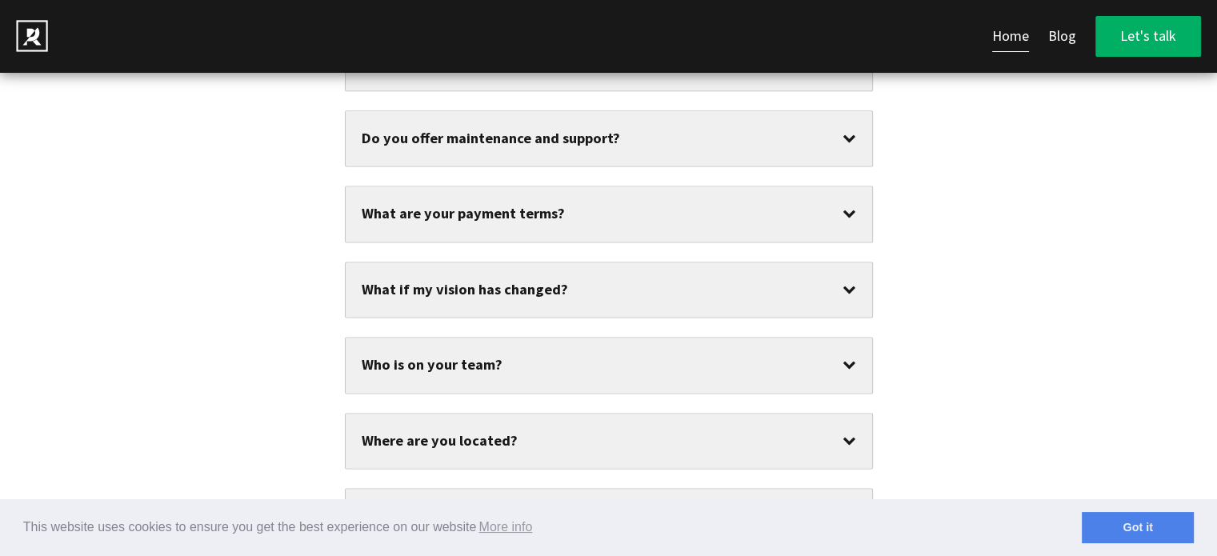
click at [676, 262] on div "What if my vision has changed?" at bounding box center [609, 289] width 527 height 54
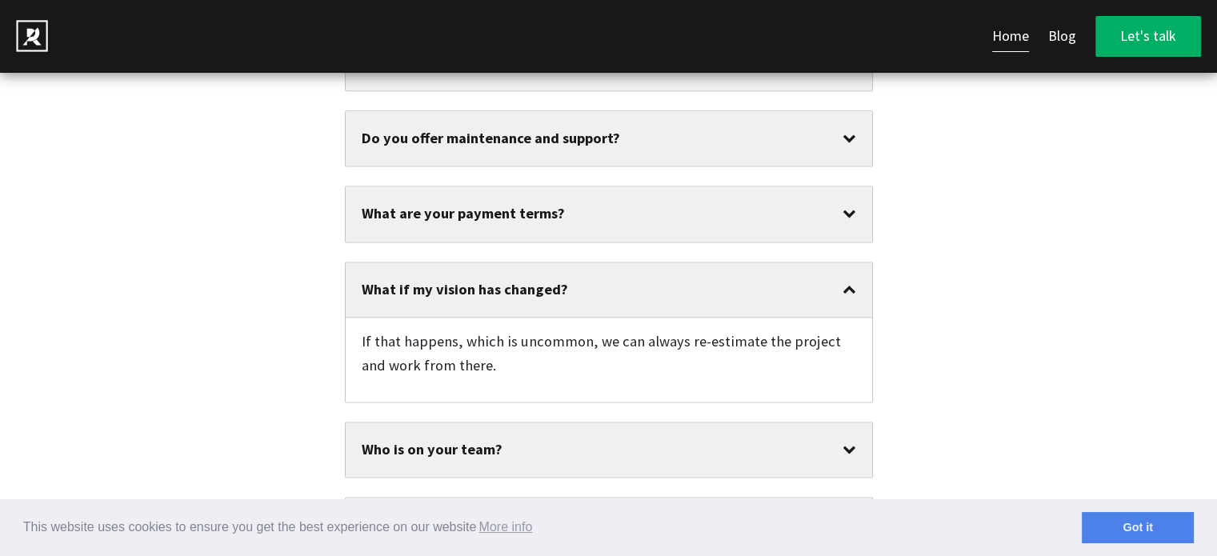
click at [699, 262] on div "What if my vision has changed?" at bounding box center [609, 289] width 527 height 54
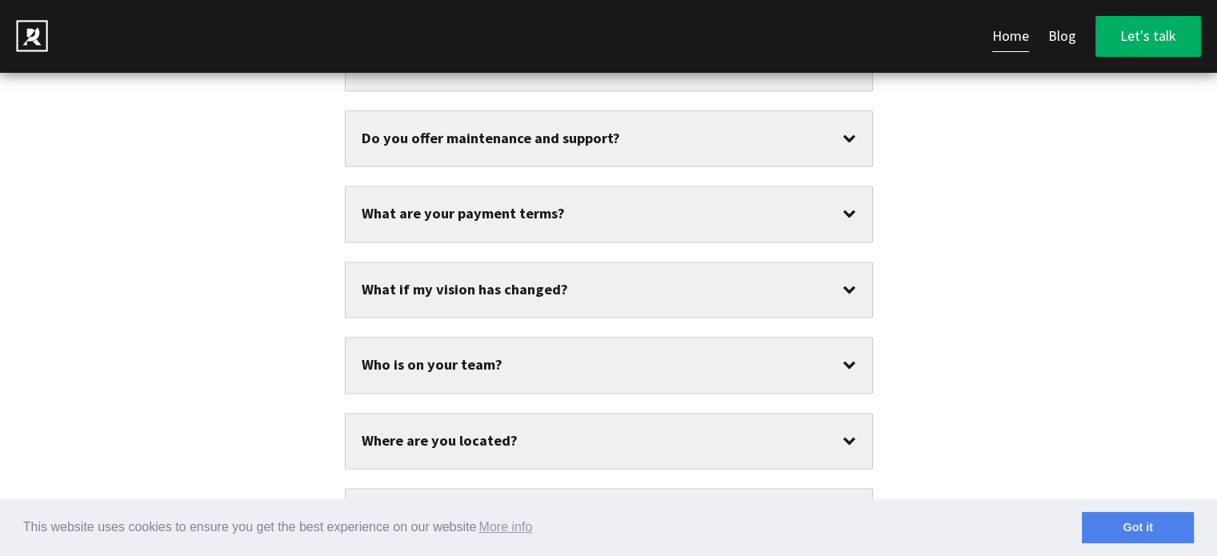
click at [663, 325] on div "How much does it cost to build a website for a small business? Every project is…" at bounding box center [609, 360] width 528 height 803
click at [668, 338] on div "Who is on your team?" at bounding box center [609, 365] width 527 height 54
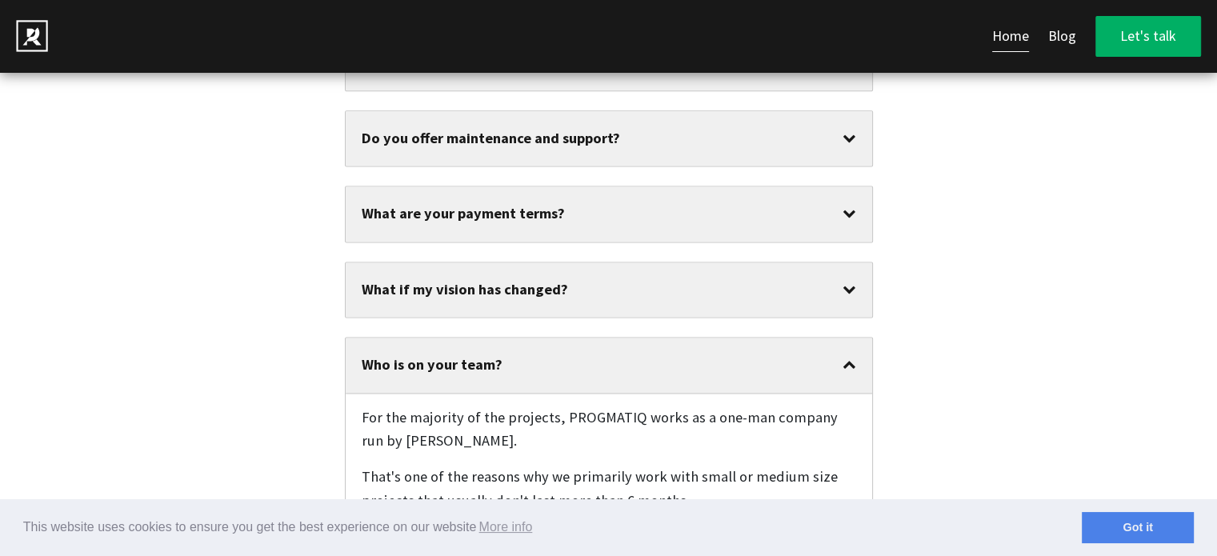
click at [664, 338] on div "Who is on your team?" at bounding box center [609, 365] width 527 height 54
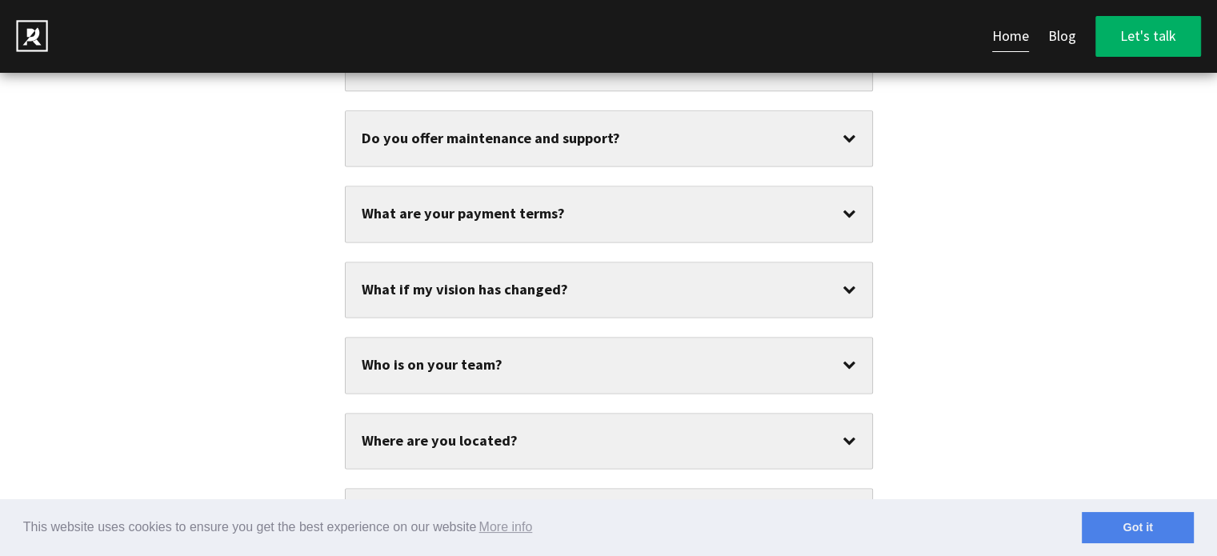
click at [659, 338] on div "Who is on your team?" at bounding box center [609, 365] width 527 height 54
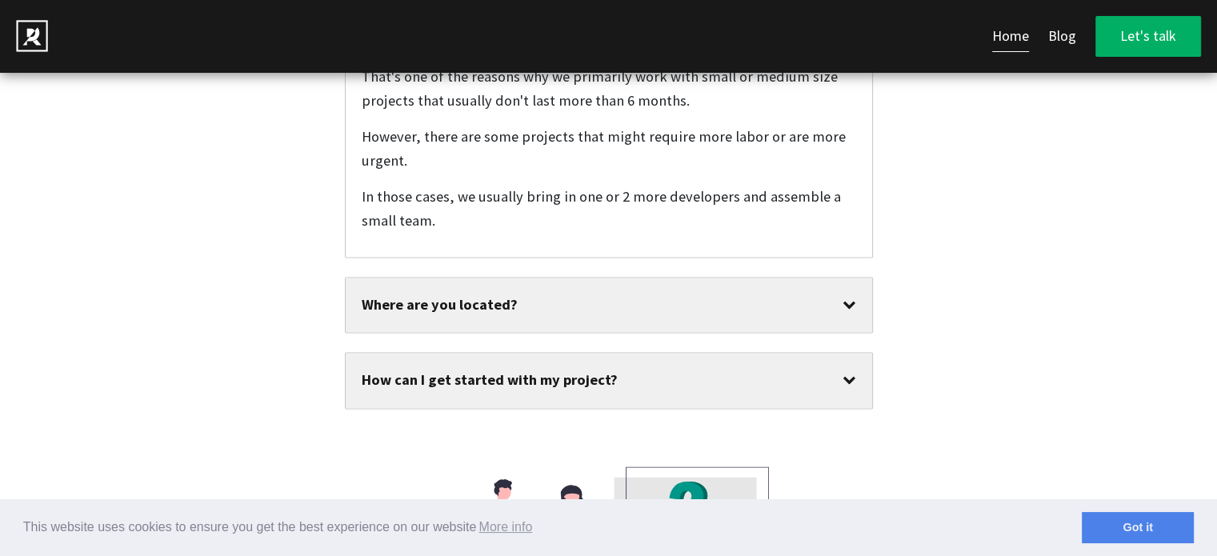
click at [587, 278] on div "Where are you located?" at bounding box center [609, 305] width 527 height 54
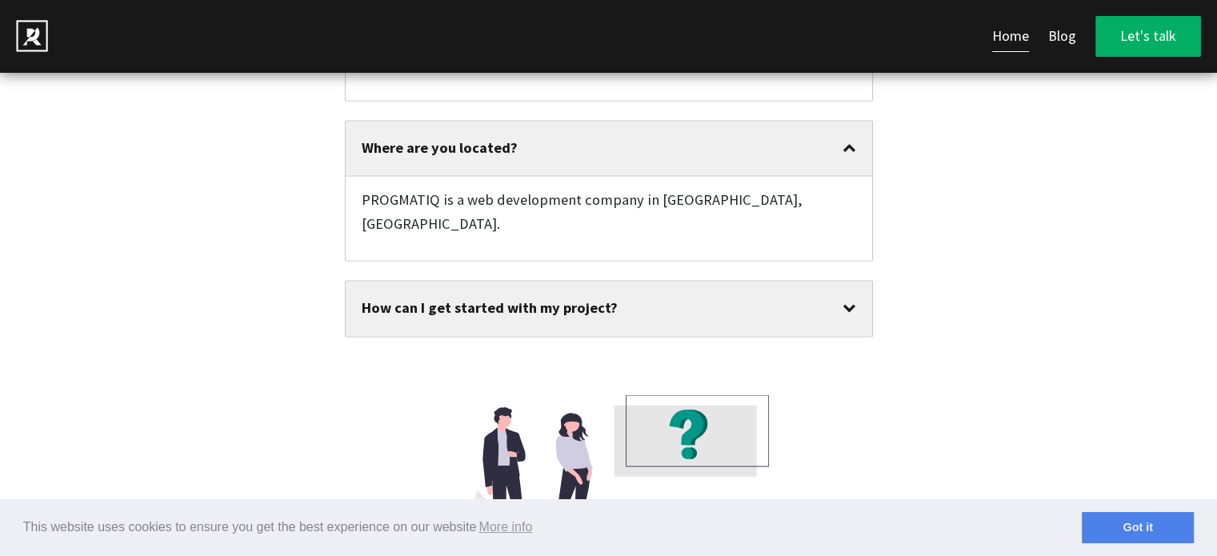
scroll to position [8802, 0]
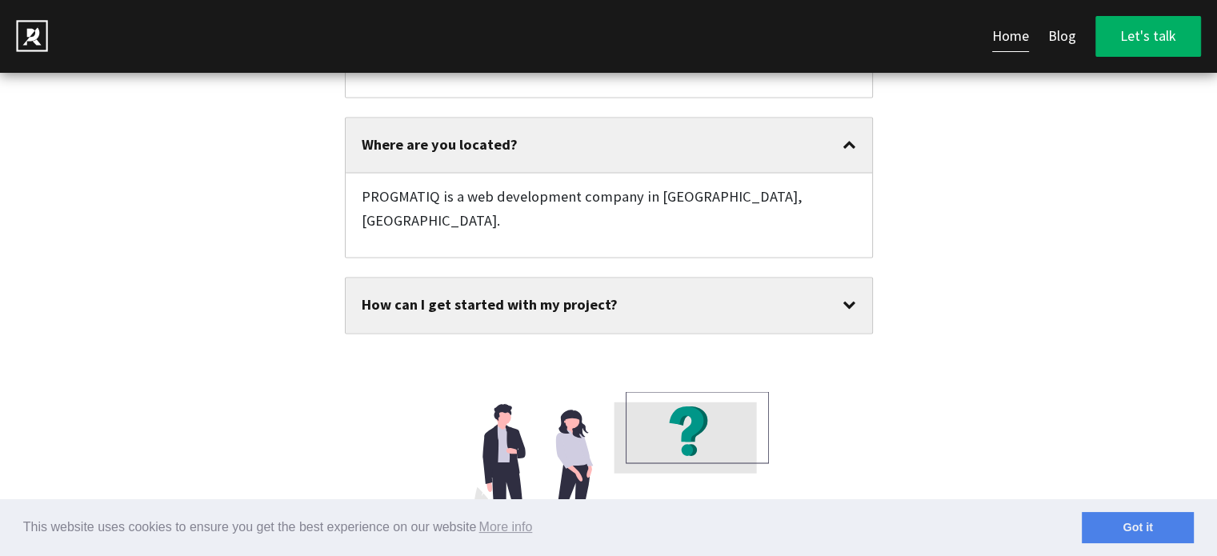
click at [624, 278] on div "How can I get started with my project?" at bounding box center [609, 305] width 527 height 54
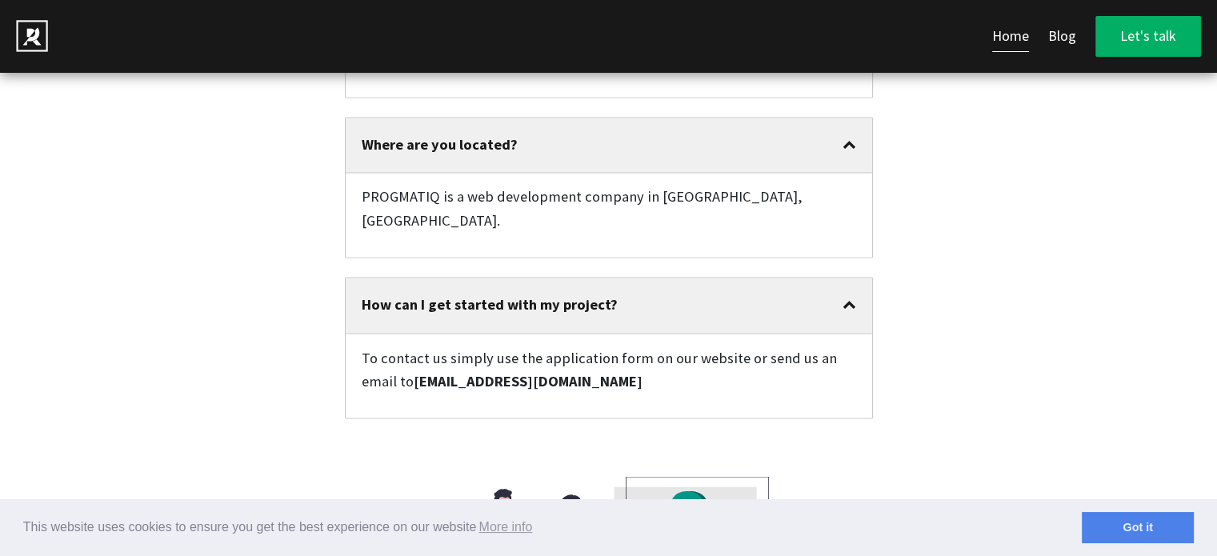
click at [624, 278] on div "How can I get started with my project?" at bounding box center [609, 305] width 527 height 54
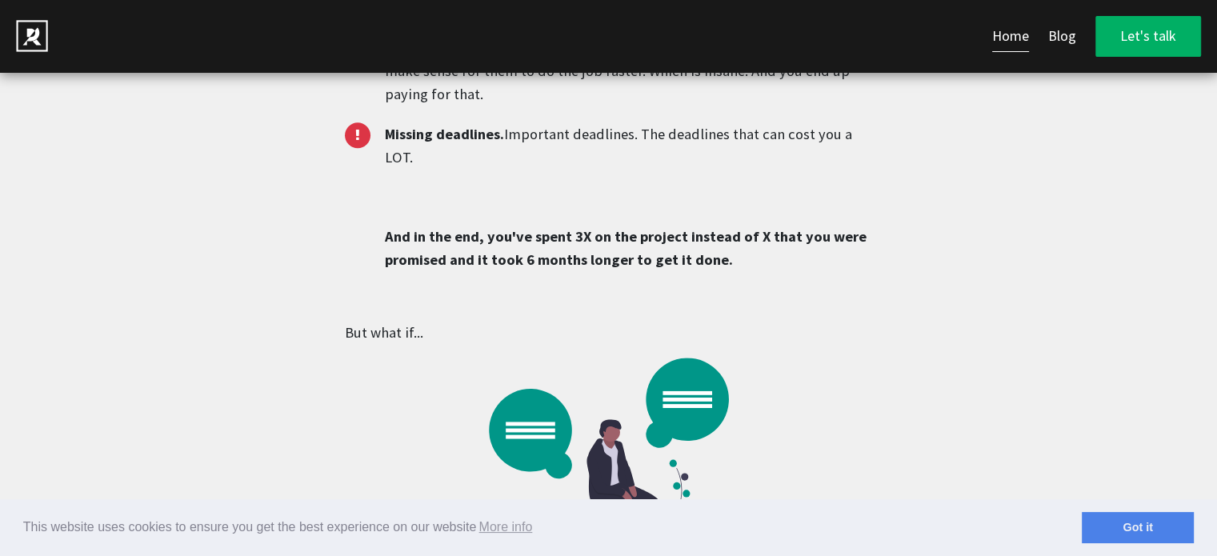
scroll to position [1184, 0]
